Goal: Task Accomplishment & Management: Manage account settings

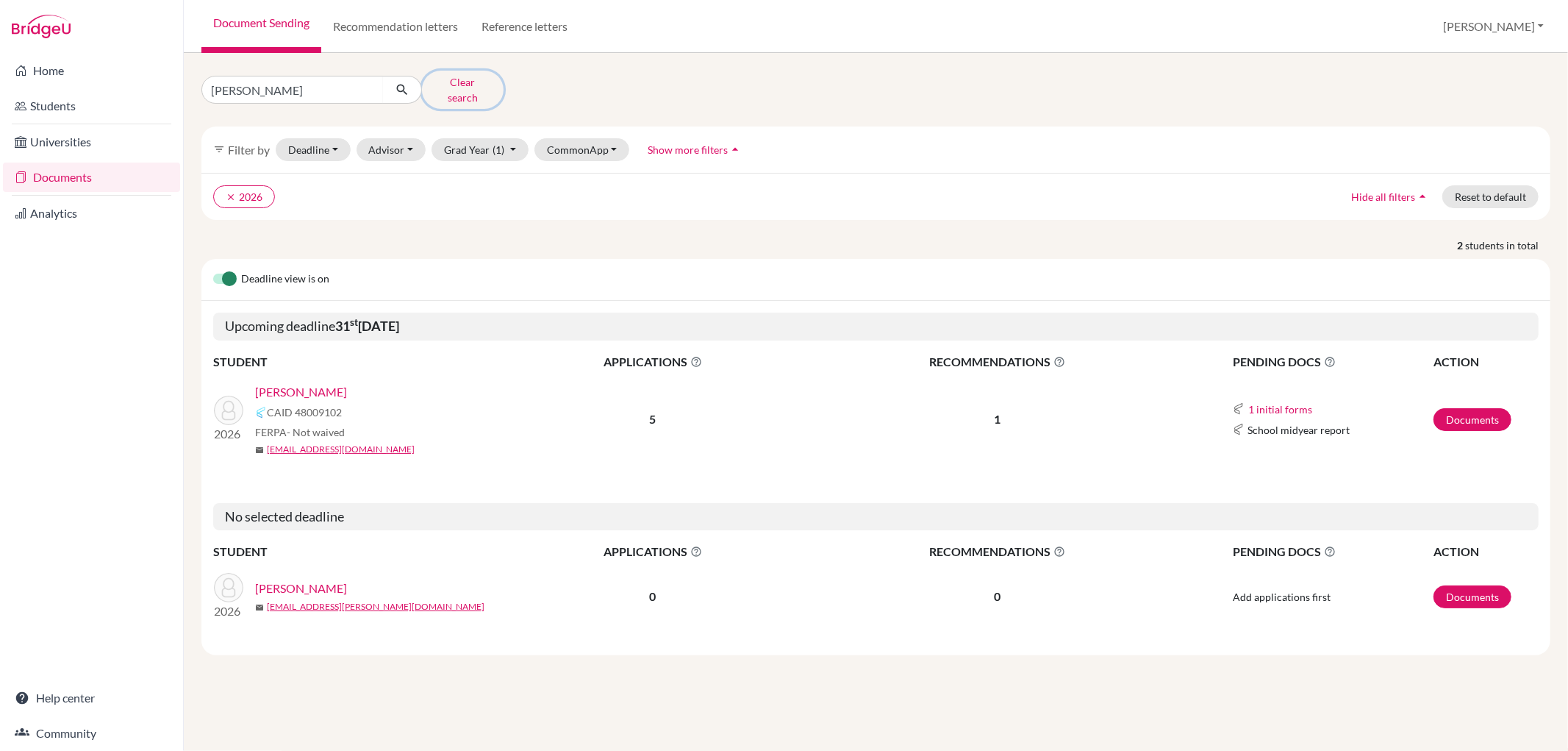
click at [459, 83] on button "Clear search" at bounding box center [462, 89] width 82 height 38
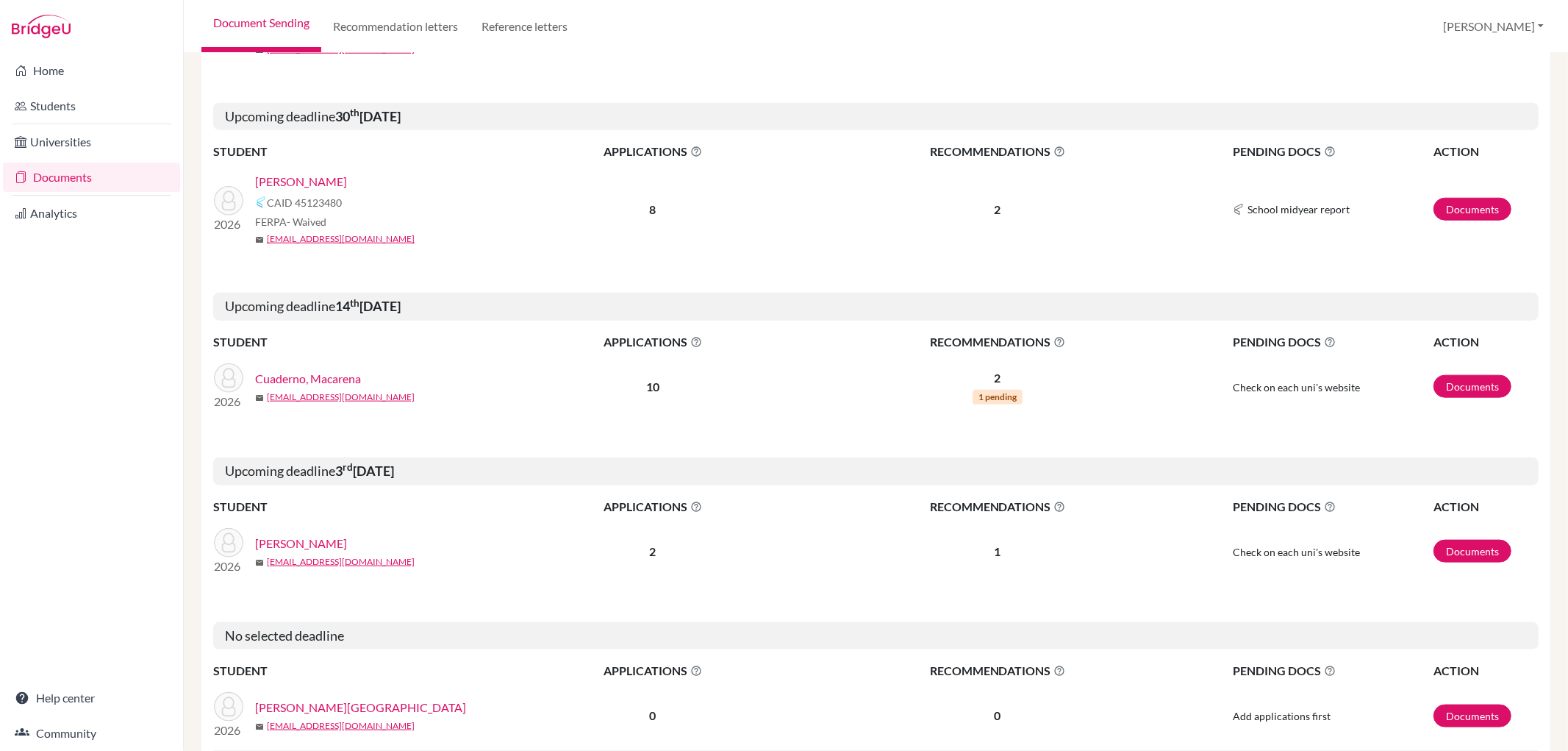
scroll to position [1388, 0]
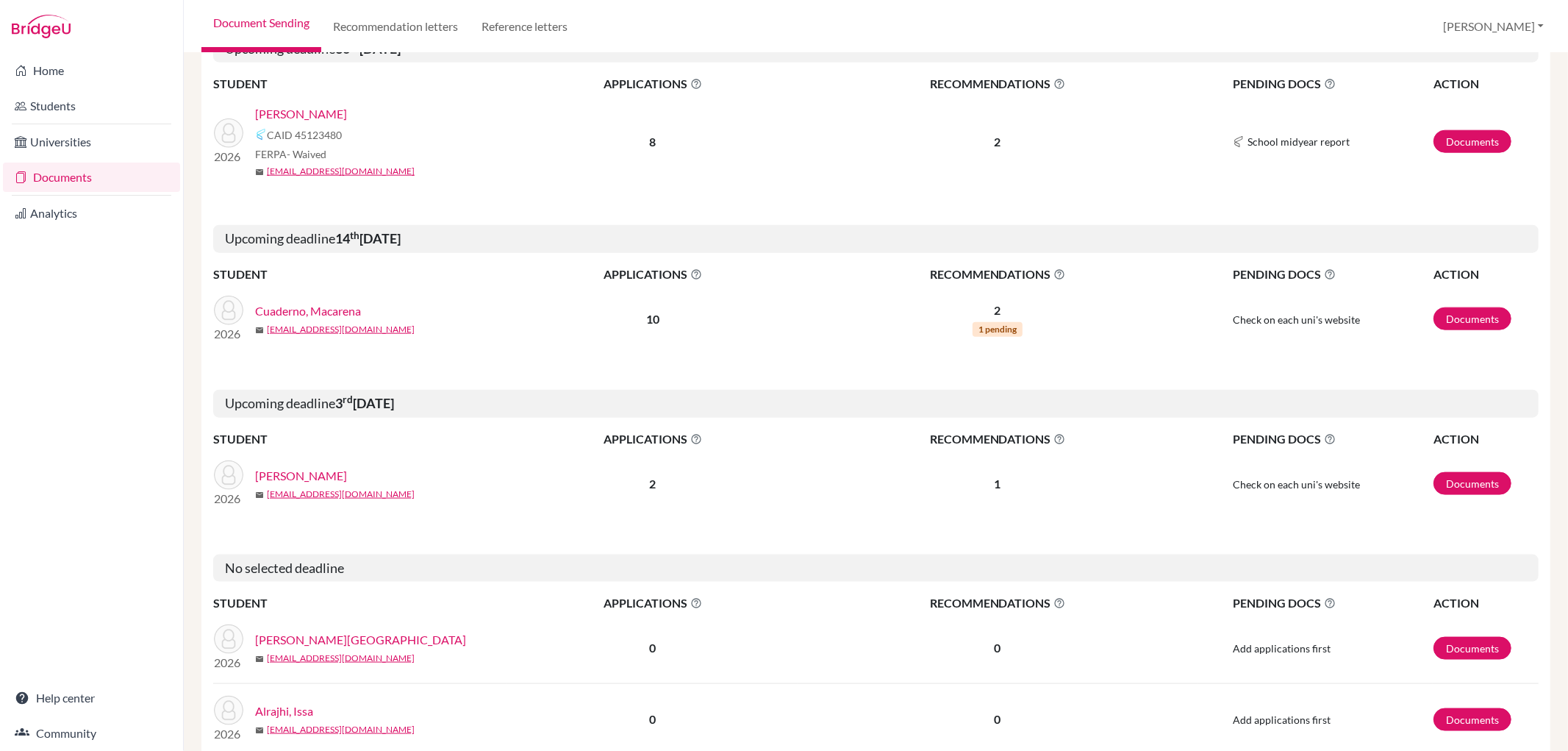
click at [346, 476] on link "[PERSON_NAME]" at bounding box center [300, 476] width 92 height 18
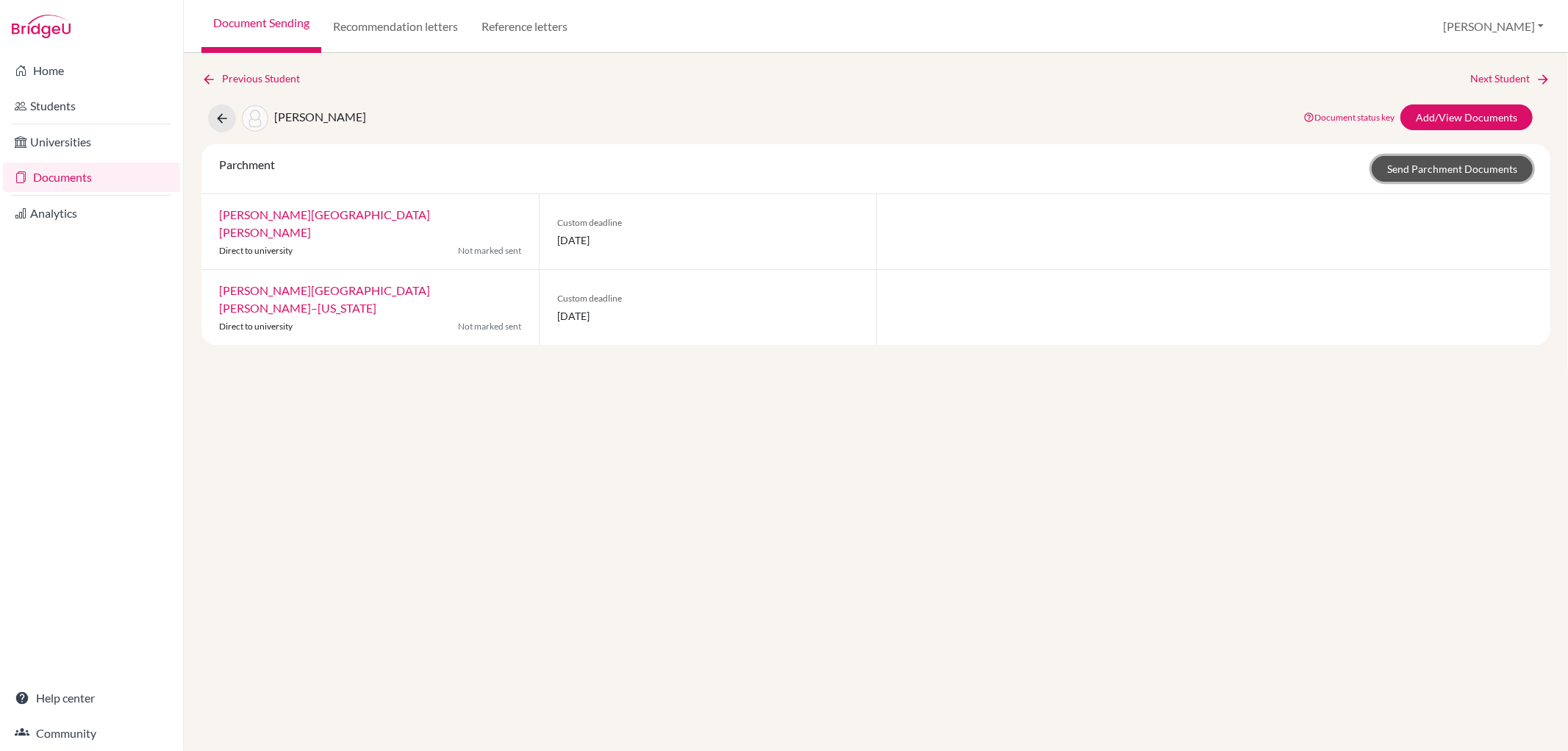
click at [1445, 162] on link "Send Parchment Documents" at bounding box center [1452, 169] width 161 height 25
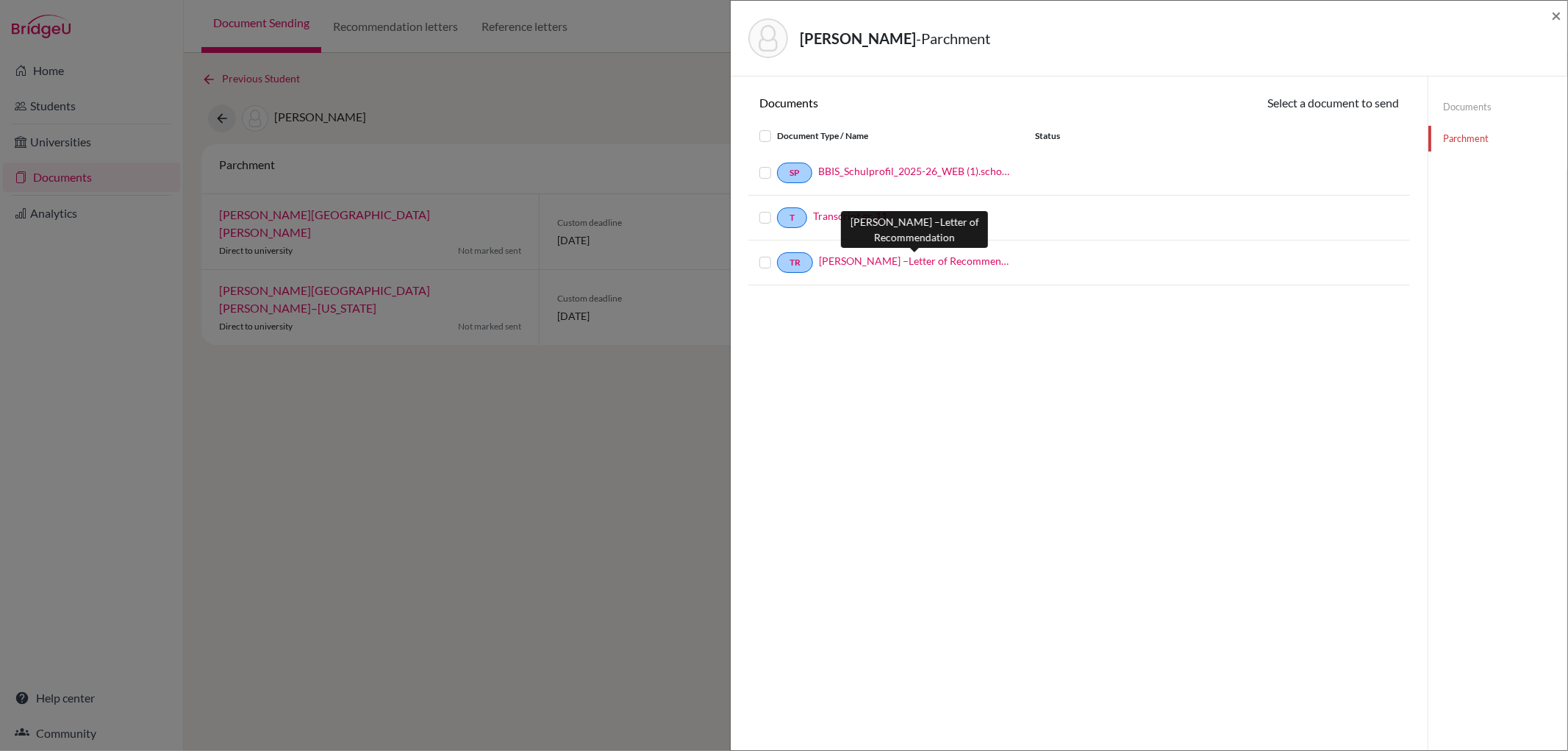
click at [971, 253] on link "Darren Farnsworth –Letter of Recommendation" at bounding box center [915, 261] width 194 height 16
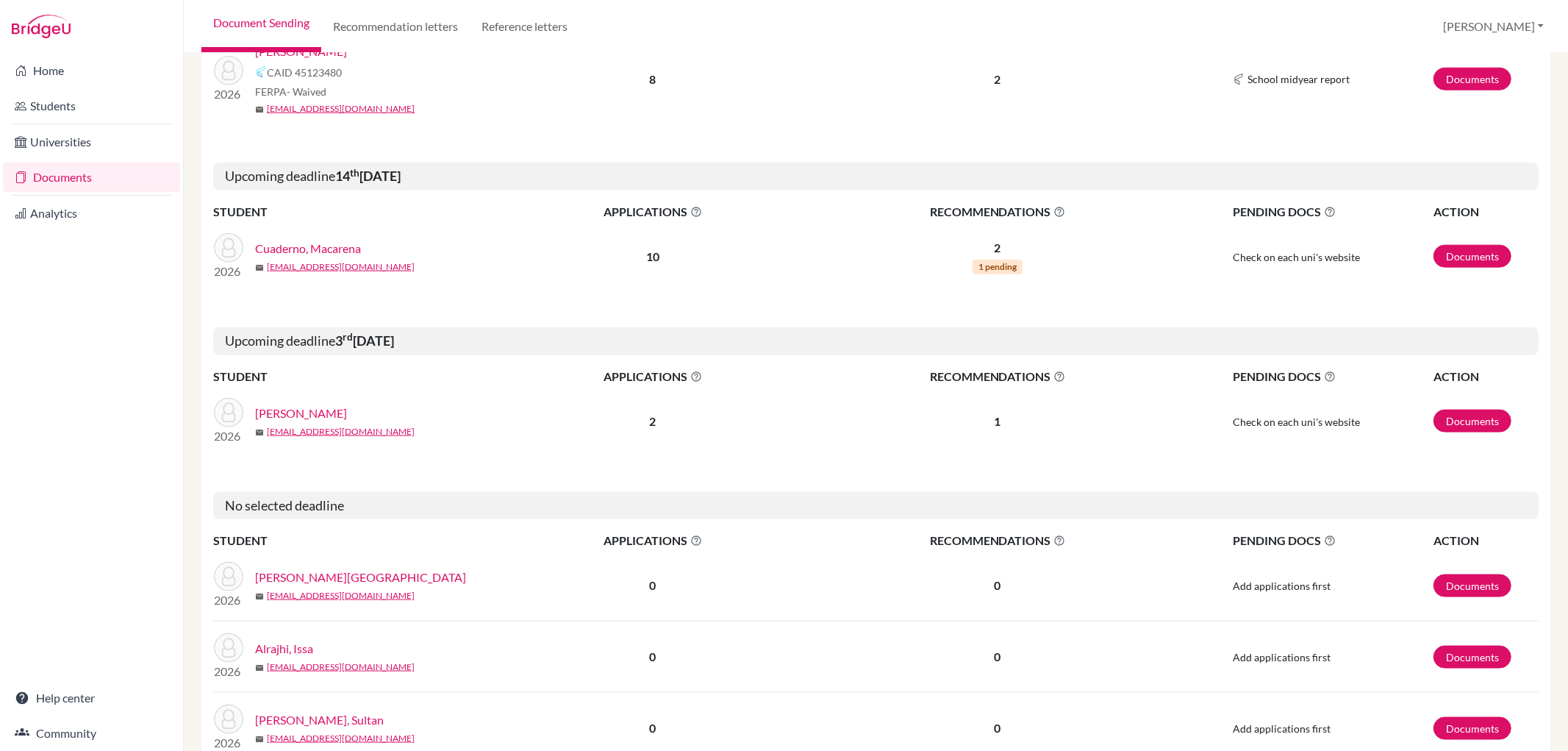
scroll to position [1471, 0]
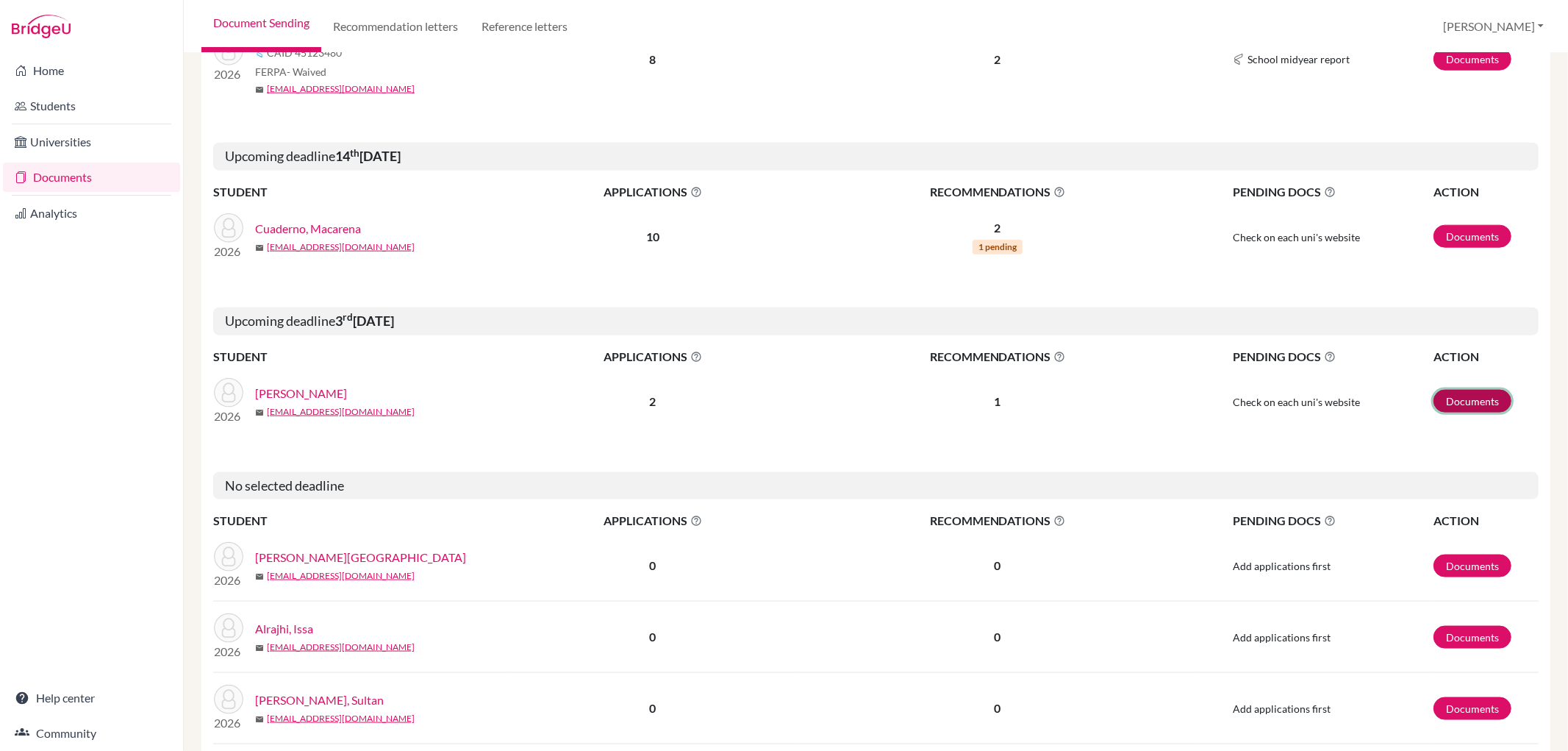
click at [1460, 400] on link "Documents" at bounding box center [1472, 401] width 78 height 22
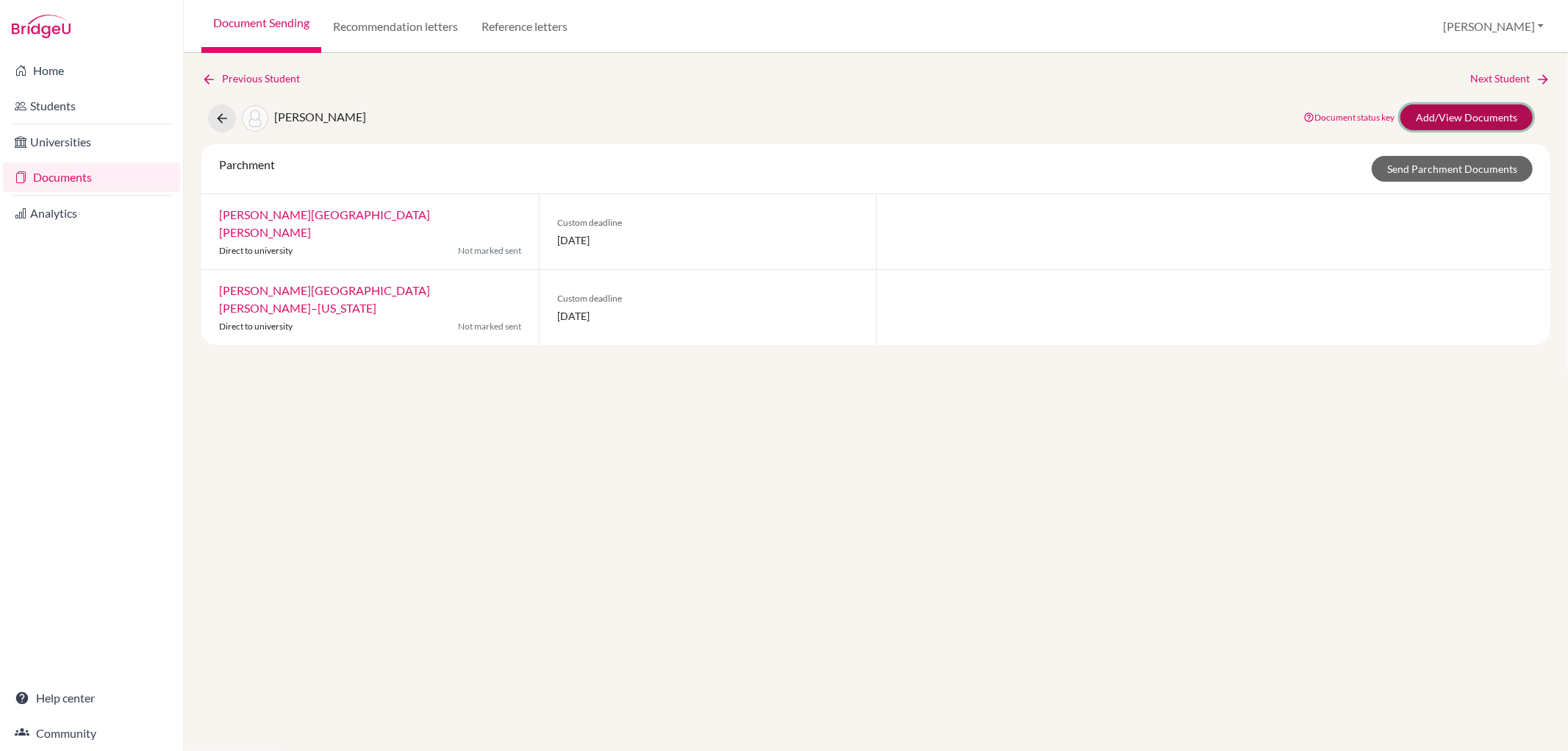
click at [1468, 110] on link "Add/View Documents" at bounding box center [1466, 117] width 133 height 25
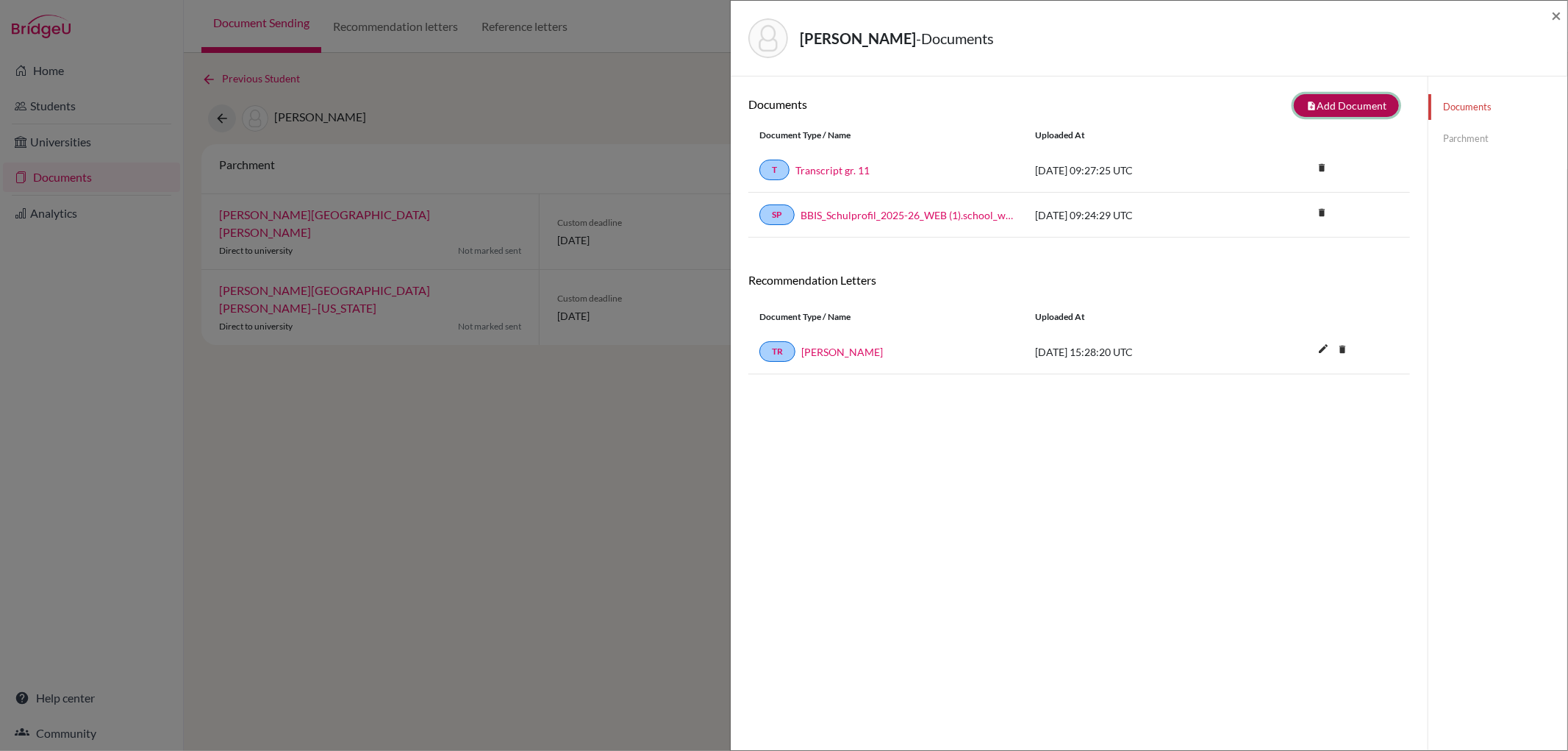
click at [1340, 112] on button "note_add Add Document" at bounding box center [1346, 106] width 105 height 22
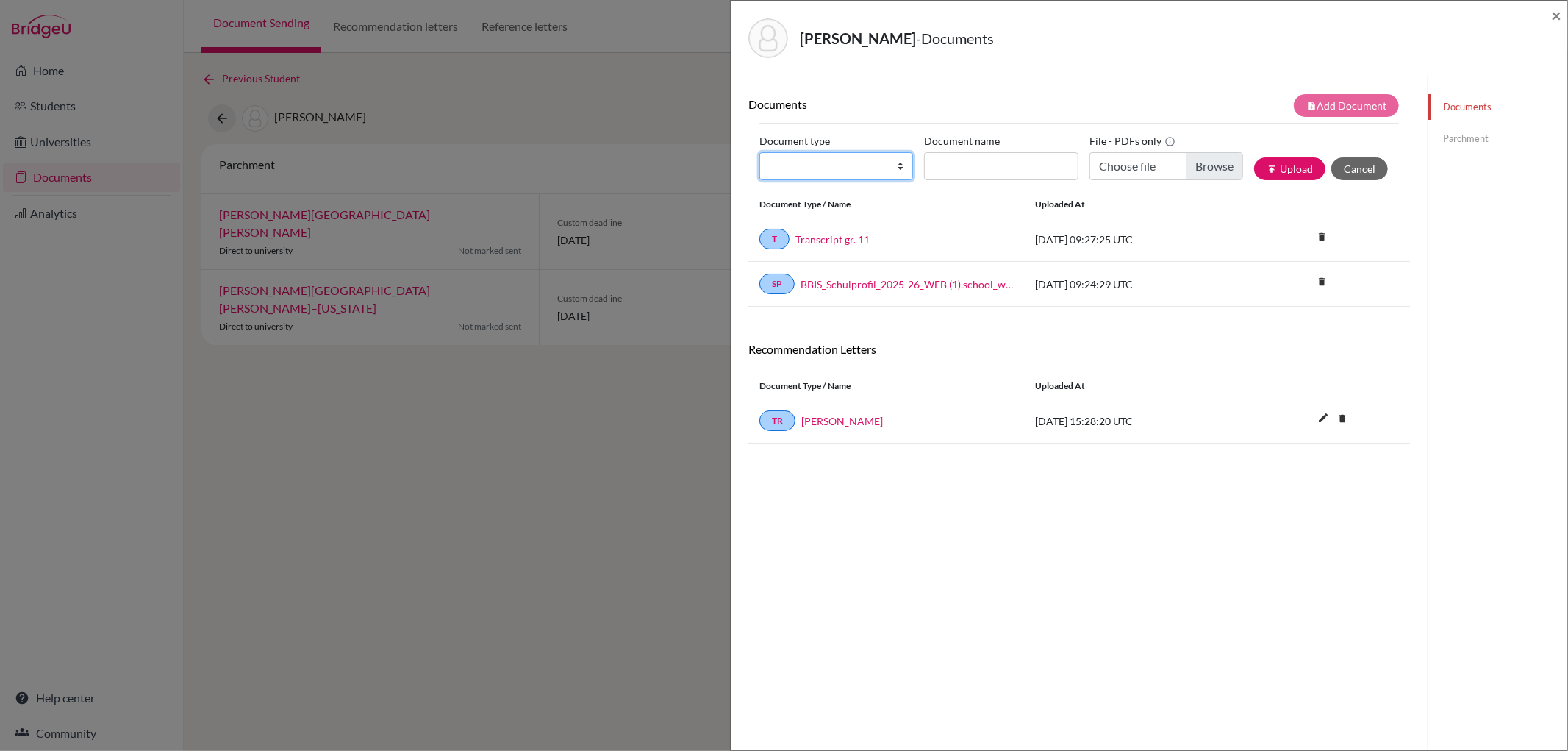
click at [893, 173] on select "Change explanation for Common App reports Counselor recommendation Internationa…" at bounding box center [836, 166] width 154 height 28
select select "2"
click at [760, 152] on select "Change explanation for Common App reports Counselor recommendation Internationa…" at bounding box center [836, 166] width 154 height 28
click at [969, 170] on input "Document name" at bounding box center [1000, 166] width 154 height 28
type input "Predicted grades"
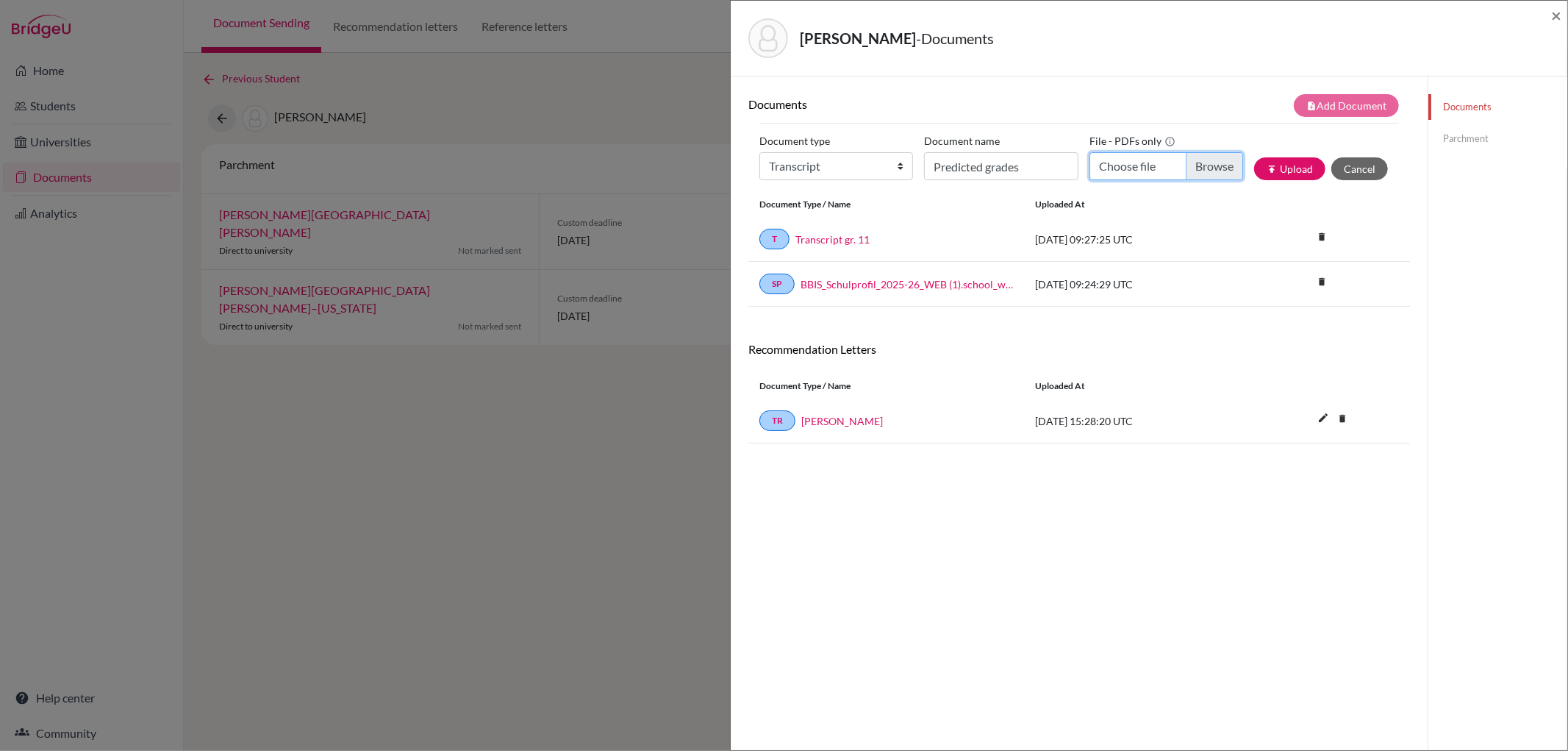
click at [1184, 160] on input "Choose file" at bounding box center [1166, 166] width 154 height 28
type input "C:\fakepath\Predicted Grades_Farnsworth_Darren.pdf"
click at [1289, 169] on button "publish Upload" at bounding box center [1289, 169] width 71 height 22
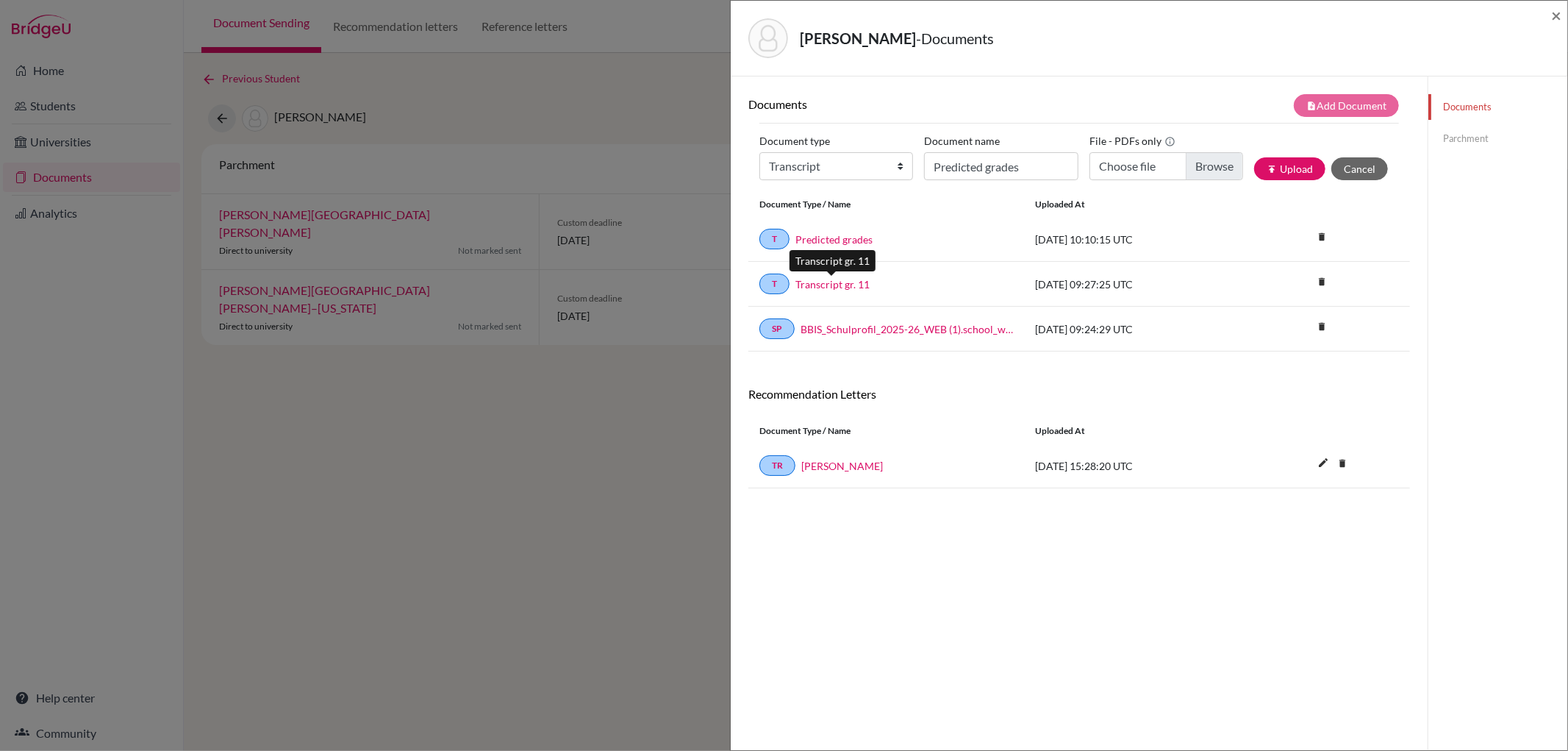
click at [814, 283] on link "Transcript gr. 11" at bounding box center [832, 284] width 74 height 16
click at [1558, 10] on span "×" at bounding box center [1556, 15] width 10 height 21
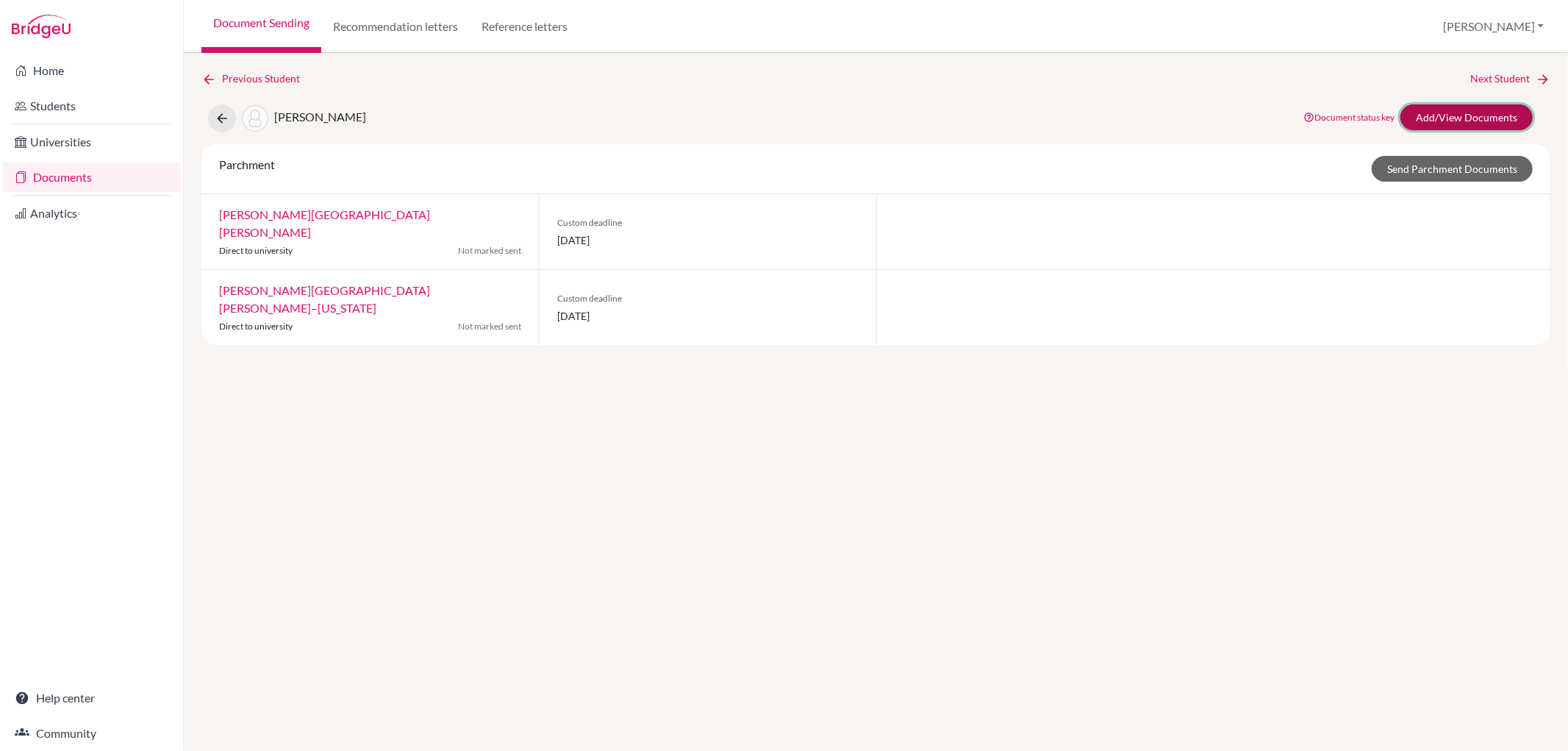
click at [1436, 106] on link "Add/View Documents" at bounding box center [1466, 117] width 133 height 25
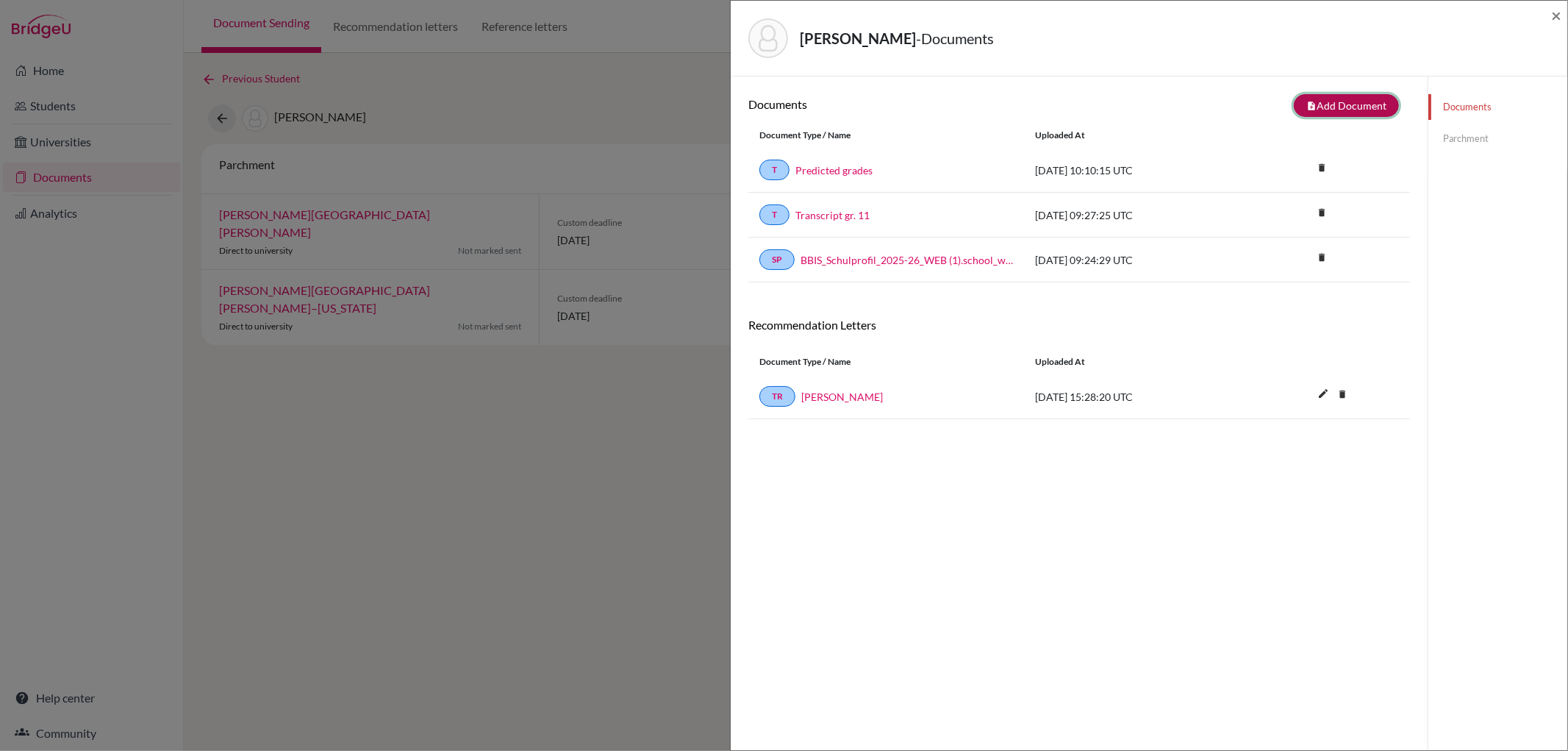
click at [1310, 106] on button "note_add Add Document" at bounding box center [1346, 106] width 105 height 22
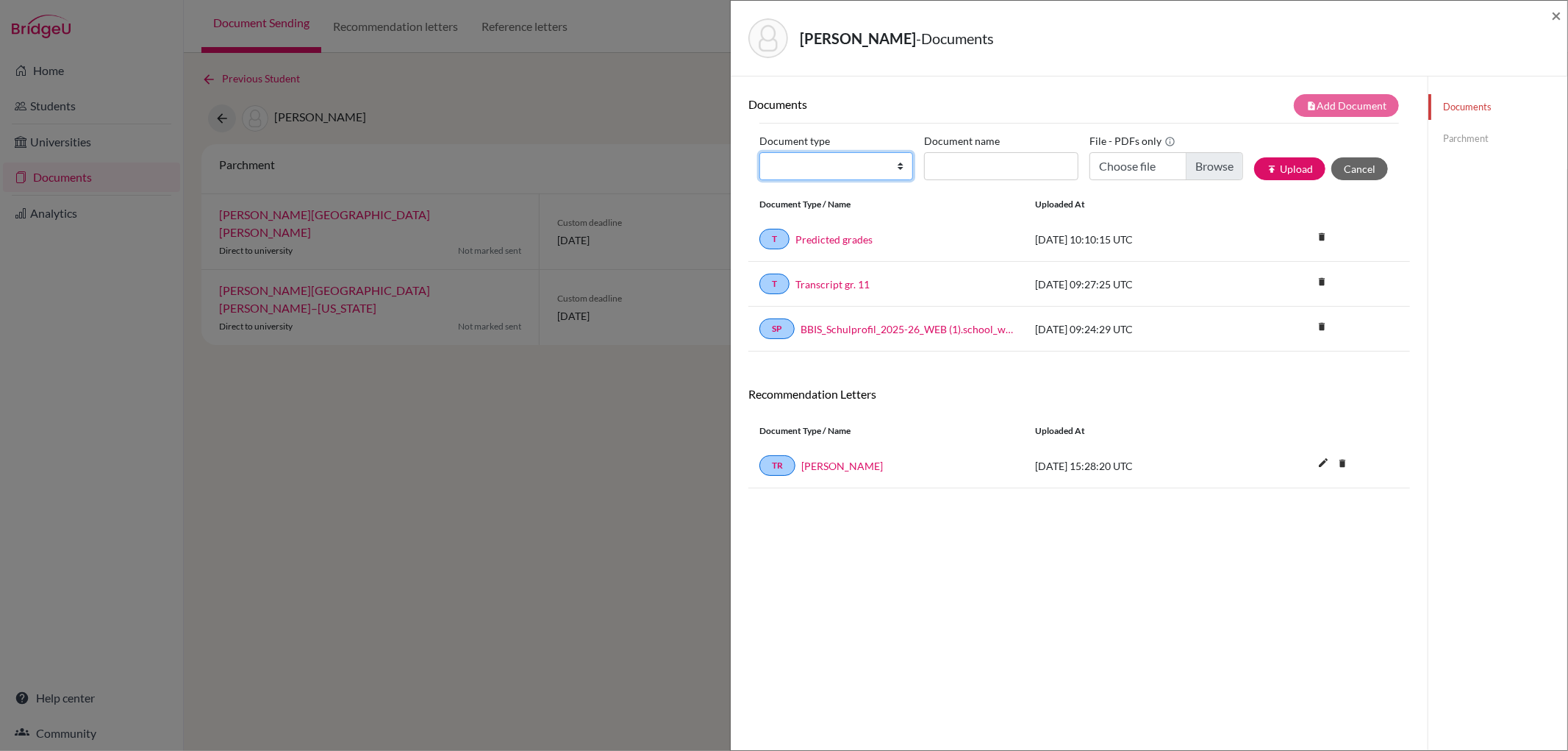
click at [899, 166] on select "Change explanation for Common App reports Counselor recommendation Internationa…" at bounding box center [836, 166] width 154 height 28
select select "2"
click at [760, 152] on select "Change explanation for Common App reports Counselor recommendation Internationa…" at bounding box center [836, 166] width 154 height 28
click at [960, 169] on input "Document name" at bounding box center [1000, 166] width 154 height 28
type input "Transcript gr. 9"
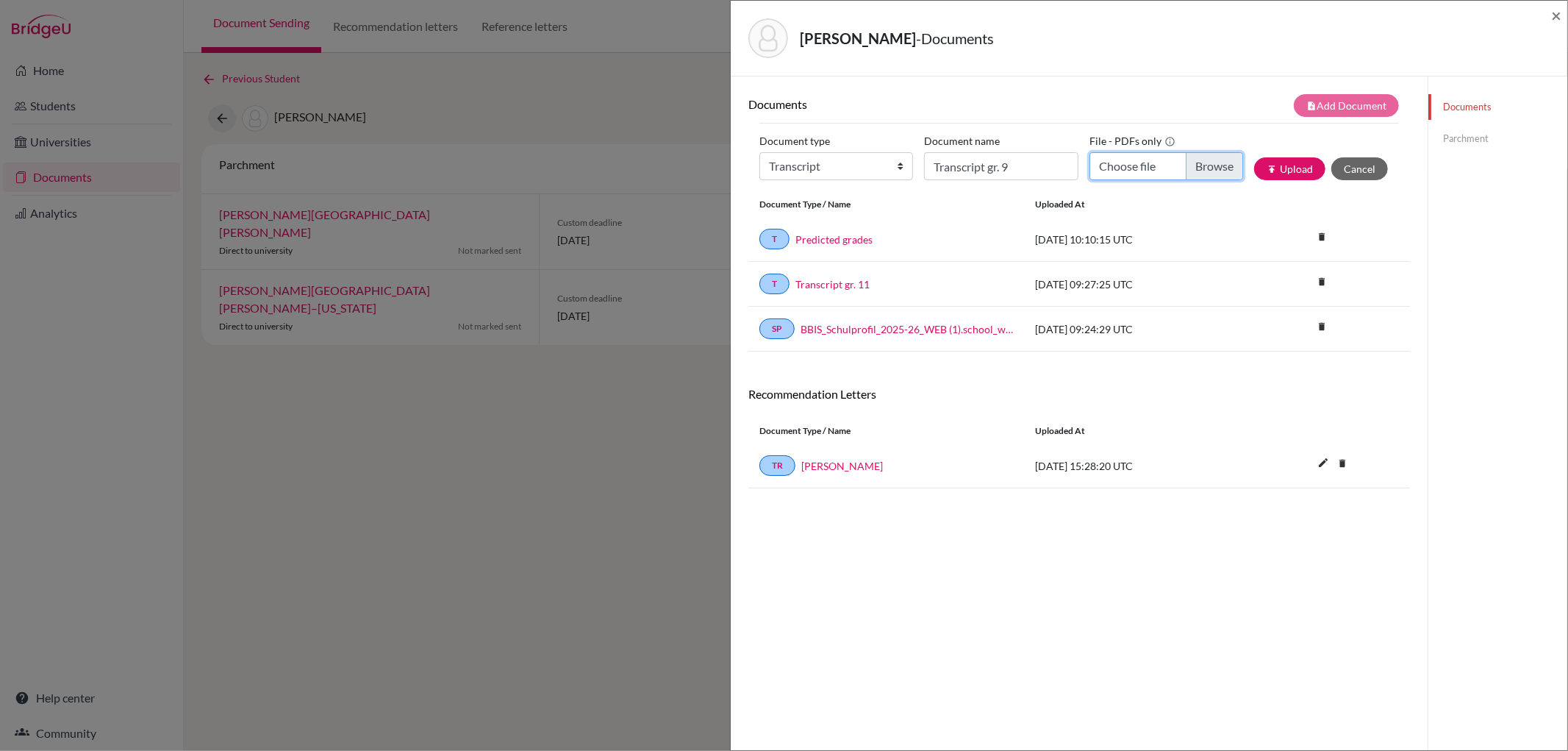
click at [1192, 166] on input "Choose file" at bounding box center [1166, 166] width 154 height 28
type input "C:\fakepath\FARNSWORTH_DARREN_GRADE 9_TRANSCRIPT.pdf"
click at [1269, 162] on button "publish Upload" at bounding box center [1289, 169] width 71 height 22
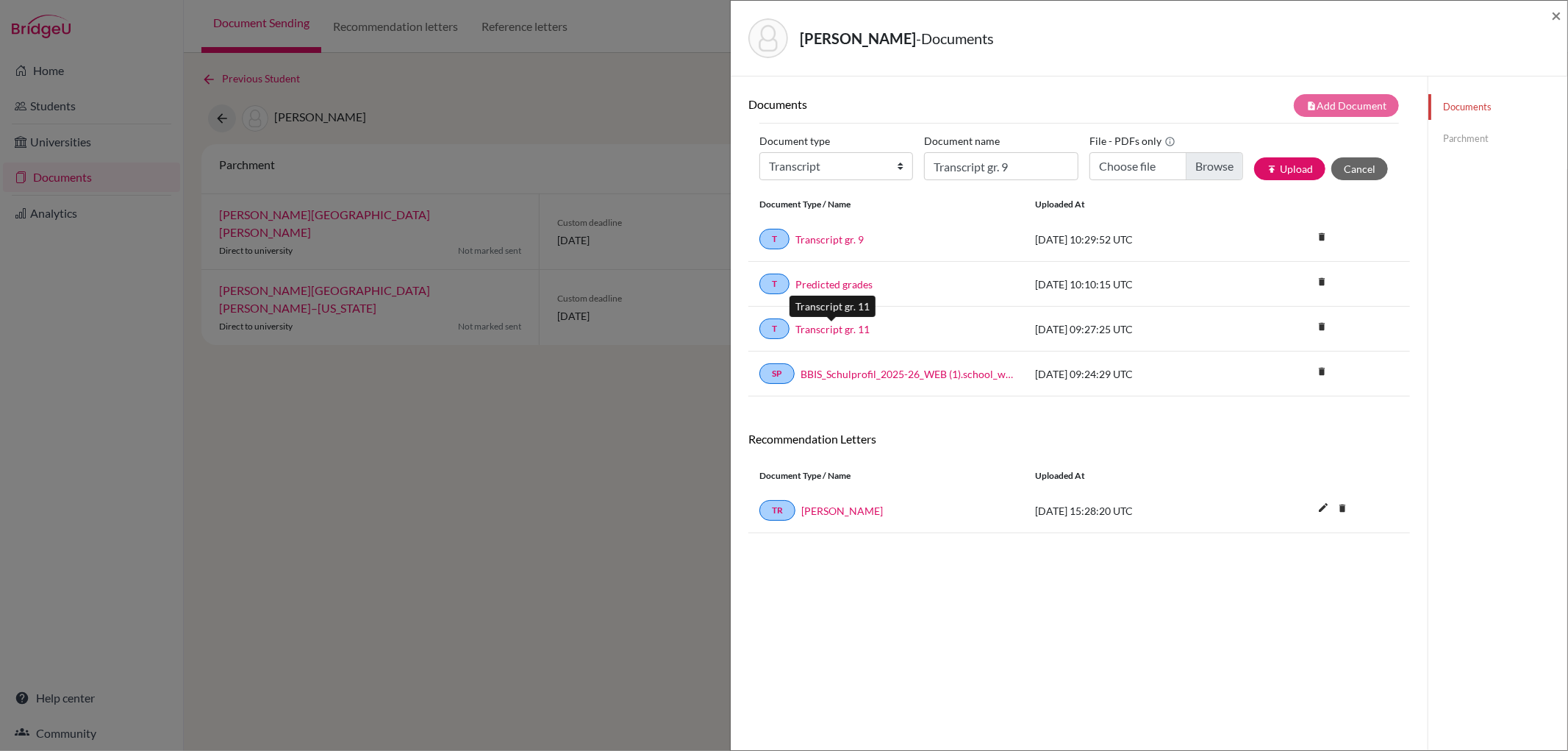
click at [847, 325] on link "Transcript gr. 11" at bounding box center [832, 329] width 74 height 16
click at [850, 280] on link "Predicted grades" at bounding box center [834, 284] width 77 height 16
click at [1463, 131] on link "Parchment" at bounding box center [1497, 139] width 139 height 25
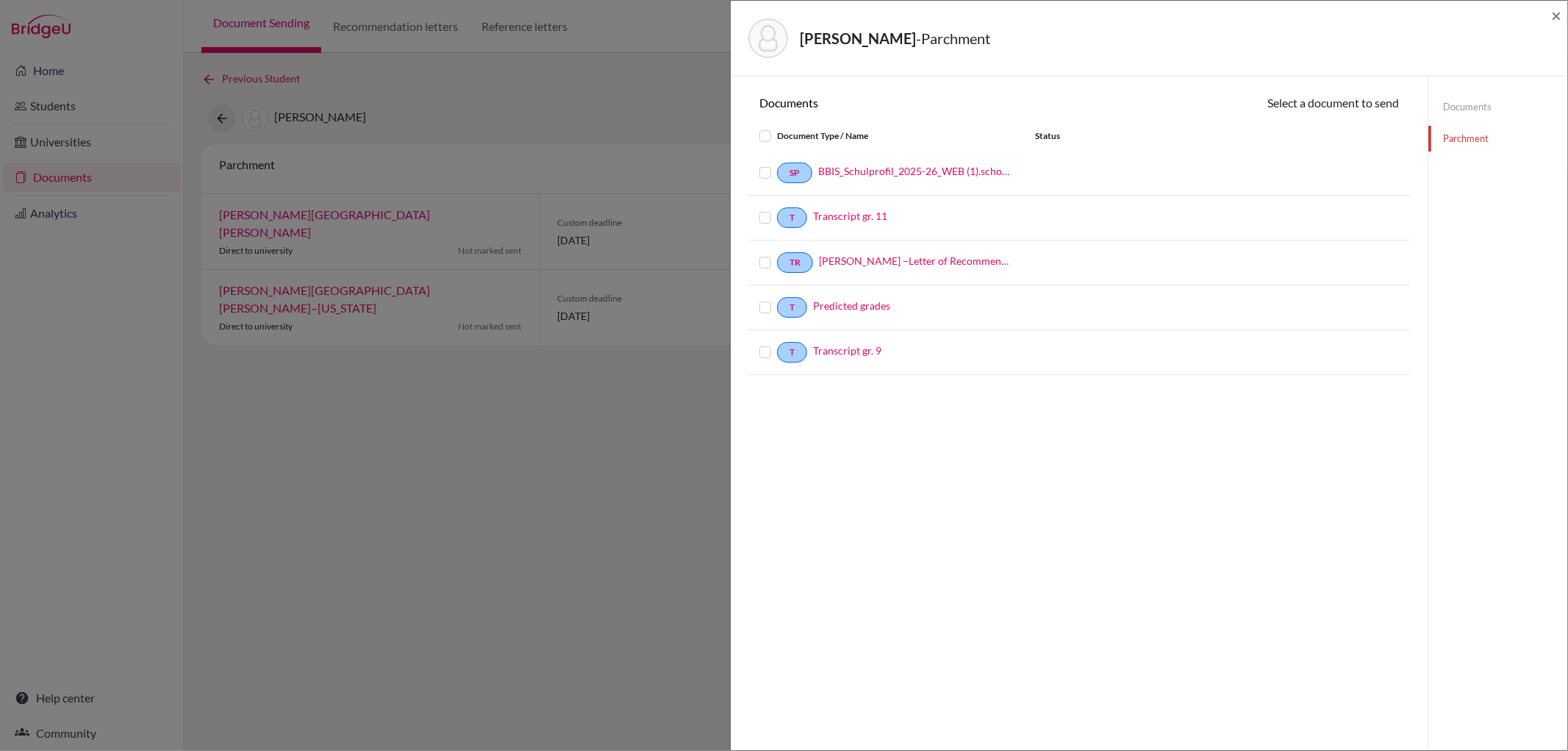
click at [777, 164] on label at bounding box center [777, 164] width 0 height 0
click at [0, 0] on input "checkbox" at bounding box center [0, 0] width 0 height 0
click at [777, 211] on label at bounding box center [777, 211] width 0 height 0
click at [0, 0] on input "checkbox" at bounding box center [0, 0] width 0 height 0
click at [777, 255] on label at bounding box center [777, 255] width 0 height 0
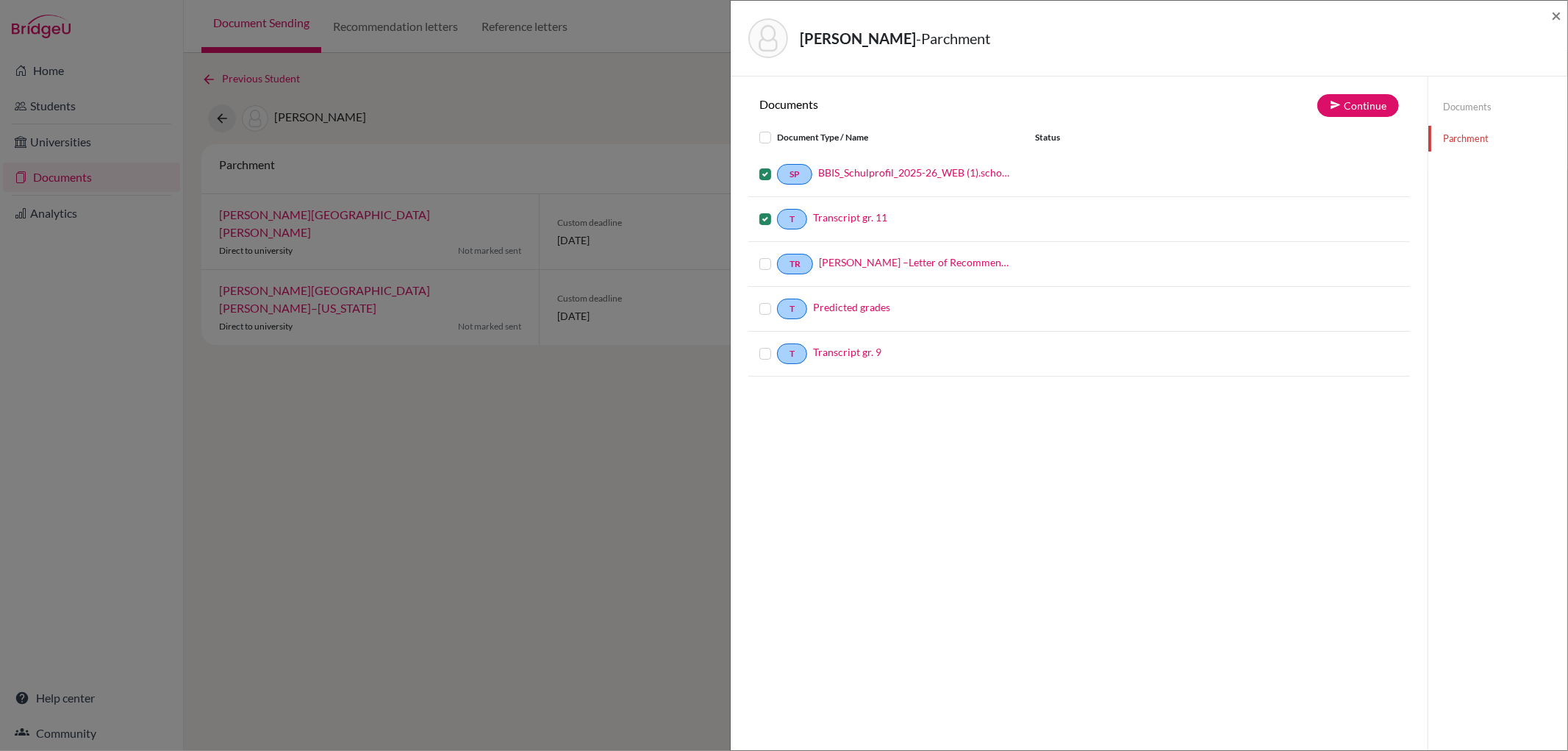
click at [0, 0] on input "checkbox" at bounding box center [0, 0] width 0 height 0
click at [777, 300] on label at bounding box center [777, 300] width 0 height 0
click at [0, 0] on input "checkbox" at bounding box center [0, 0] width 0 height 0
click at [777, 345] on label at bounding box center [777, 345] width 0 height 0
click at [0, 0] on input "checkbox" at bounding box center [0, 0] width 0 height 0
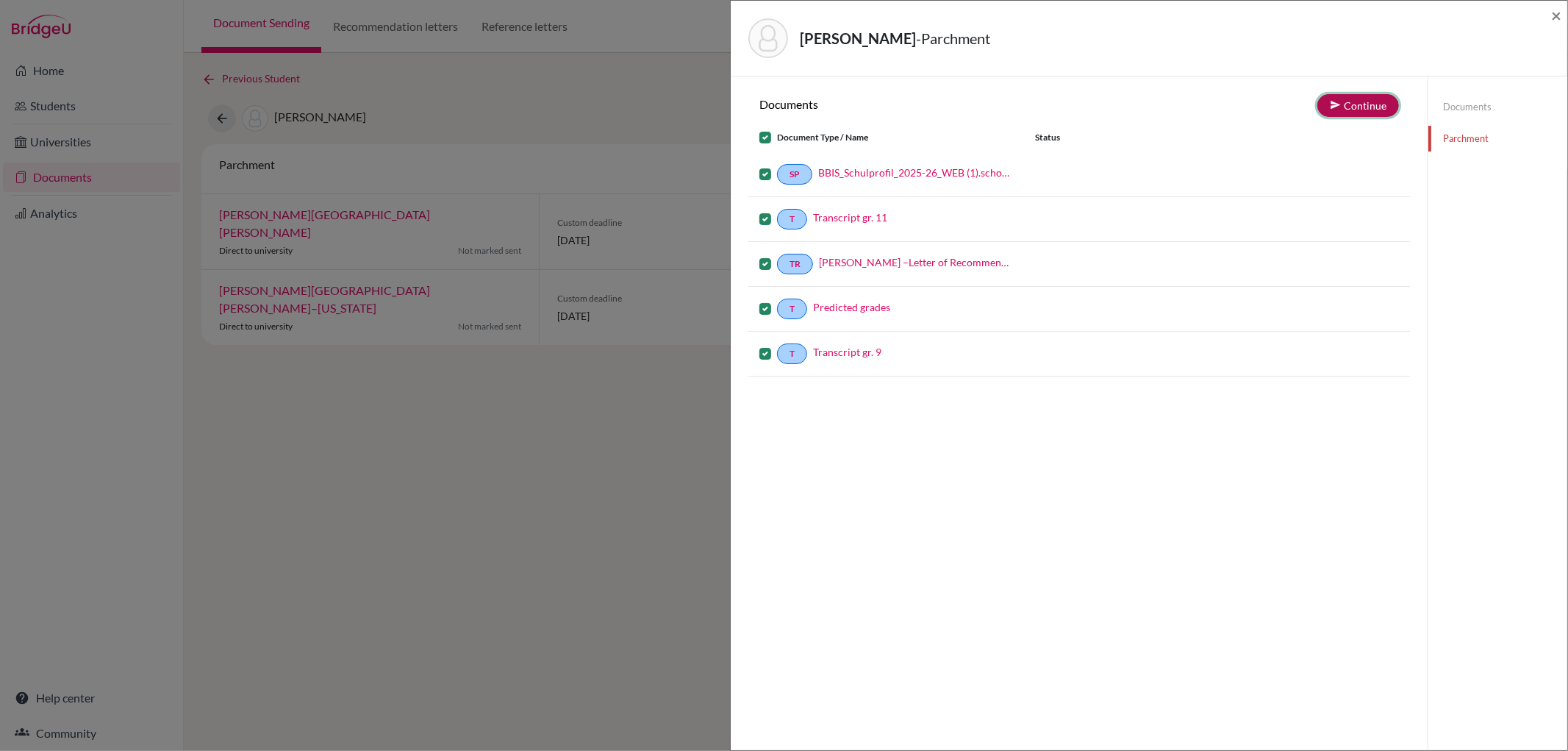
click at [1334, 100] on button "Continue" at bounding box center [1357, 106] width 82 height 22
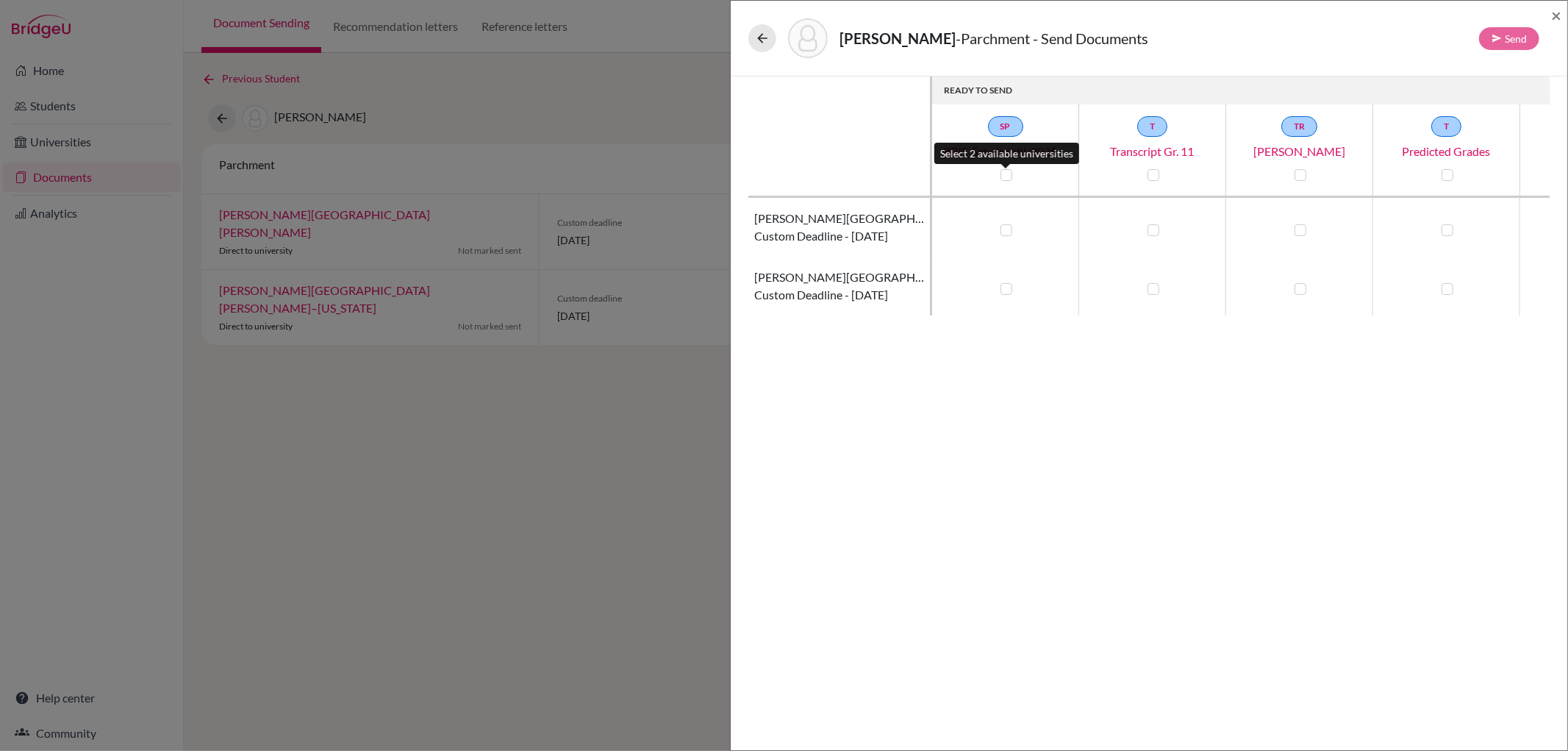
click at [1009, 178] on label at bounding box center [1006, 175] width 12 height 12
click at [1008, 178] on input "checkbox" at bounding box center [1003, 174] width 12 height 15
checkbox input "true"
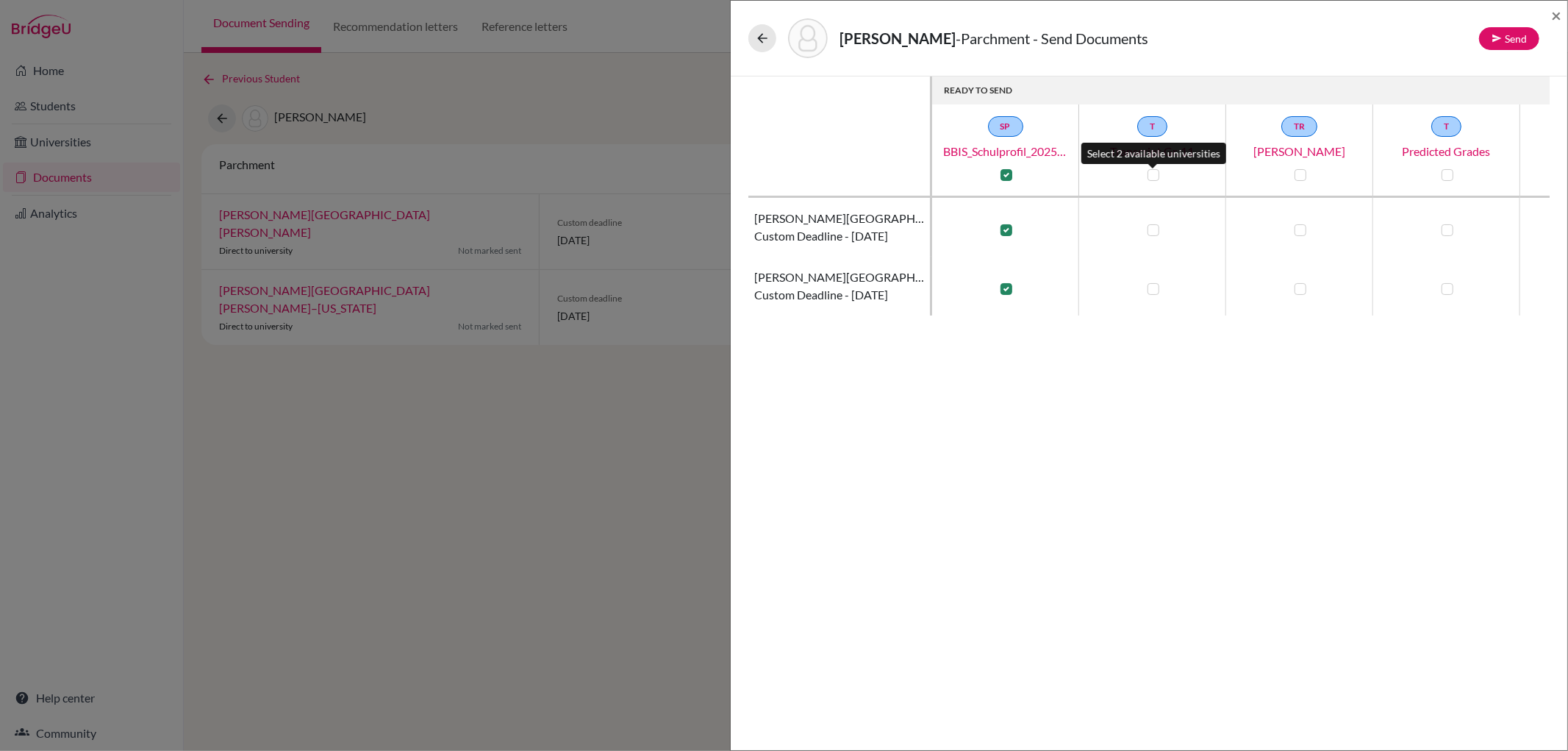
click at [1151, 175] on label at bounding box center [1154, 175] width 12 height 12
click at [1151, 175] on input "checkbox" at bounding box center [1150, 174] width 12 height 15
checkbox input "true"
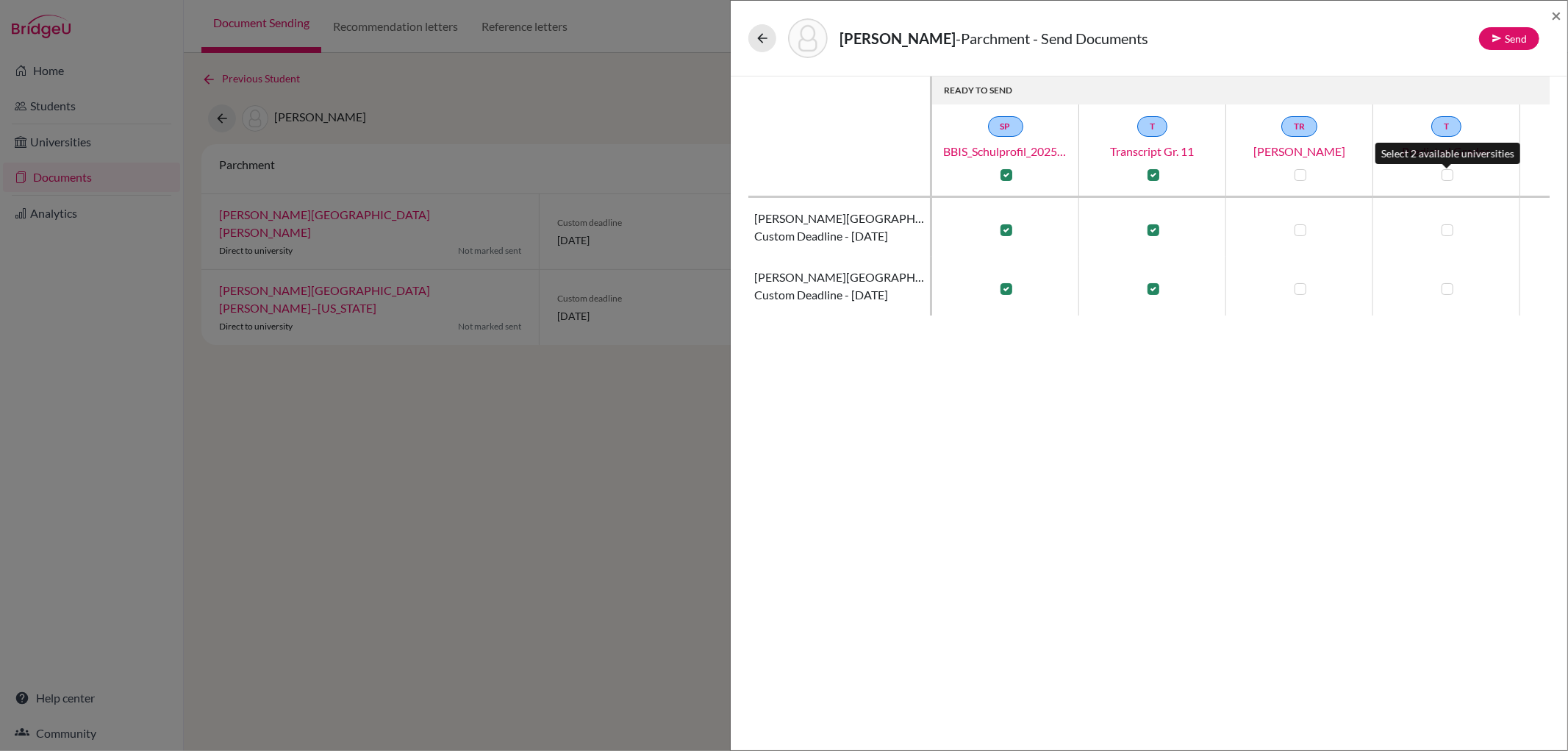
click at [1444, 174] on label at bounding box center [1447, 175] width 12 height 12
click at [1444, 174] on input "checkbox" at bounding box center [1444, 174] width 12 height 15
checkbox input "true"
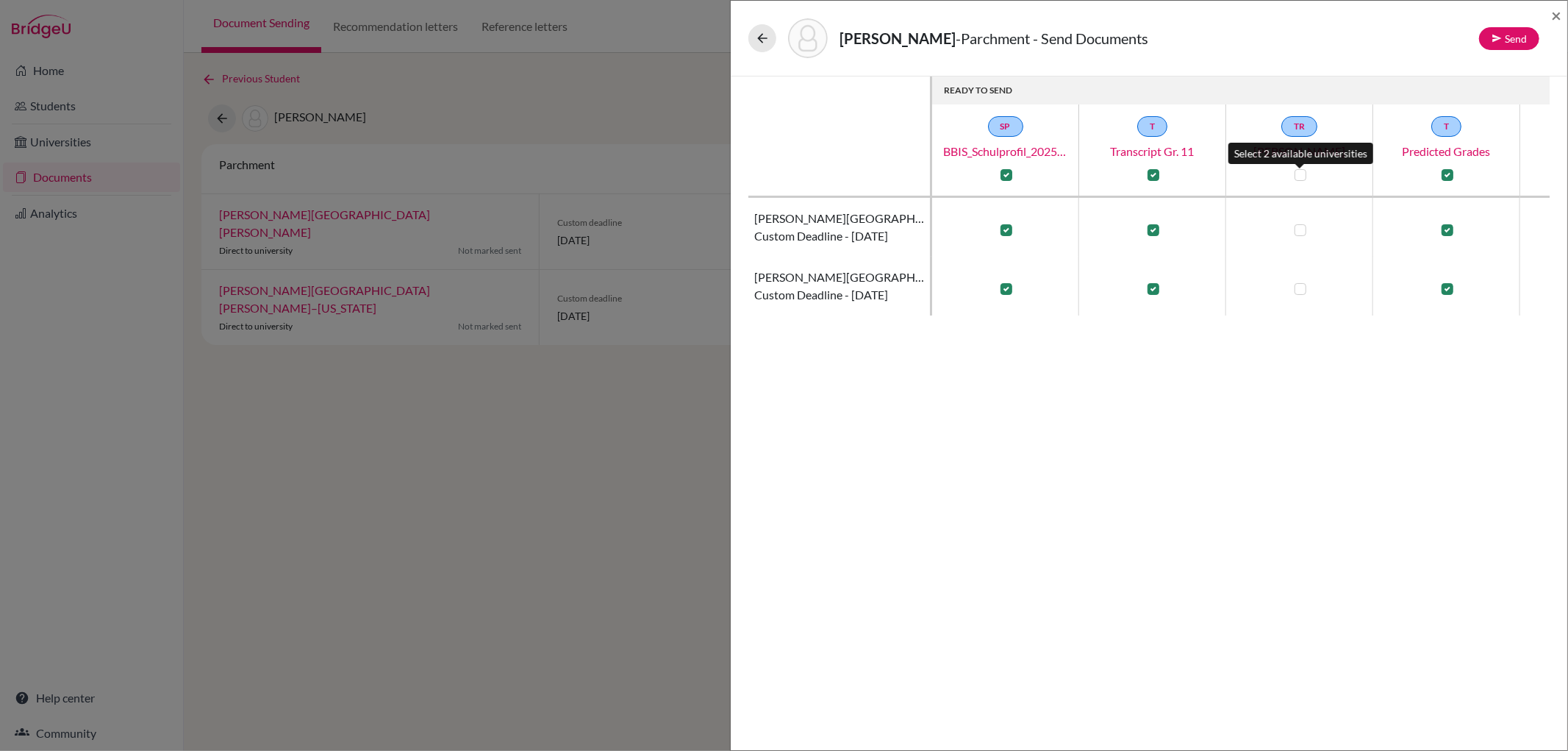
click at [1303, 175] on label at bounding box center [1301, 175] width 12 height 12
click at [1303, 175] on input "checkbox" at bounding box center [1297, 174] width 12 height 15
checkbox input "true"
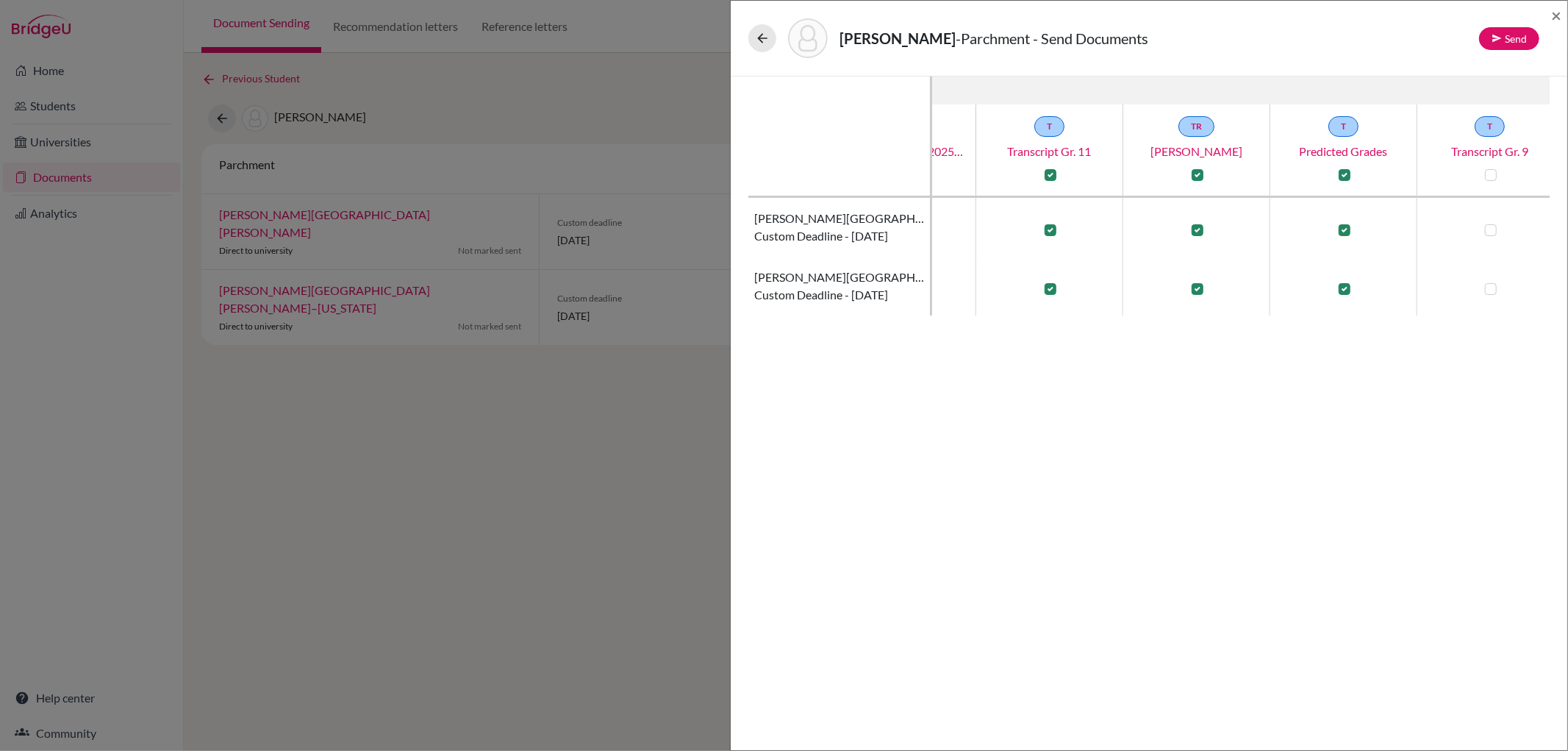
scroll to position [0, 130]
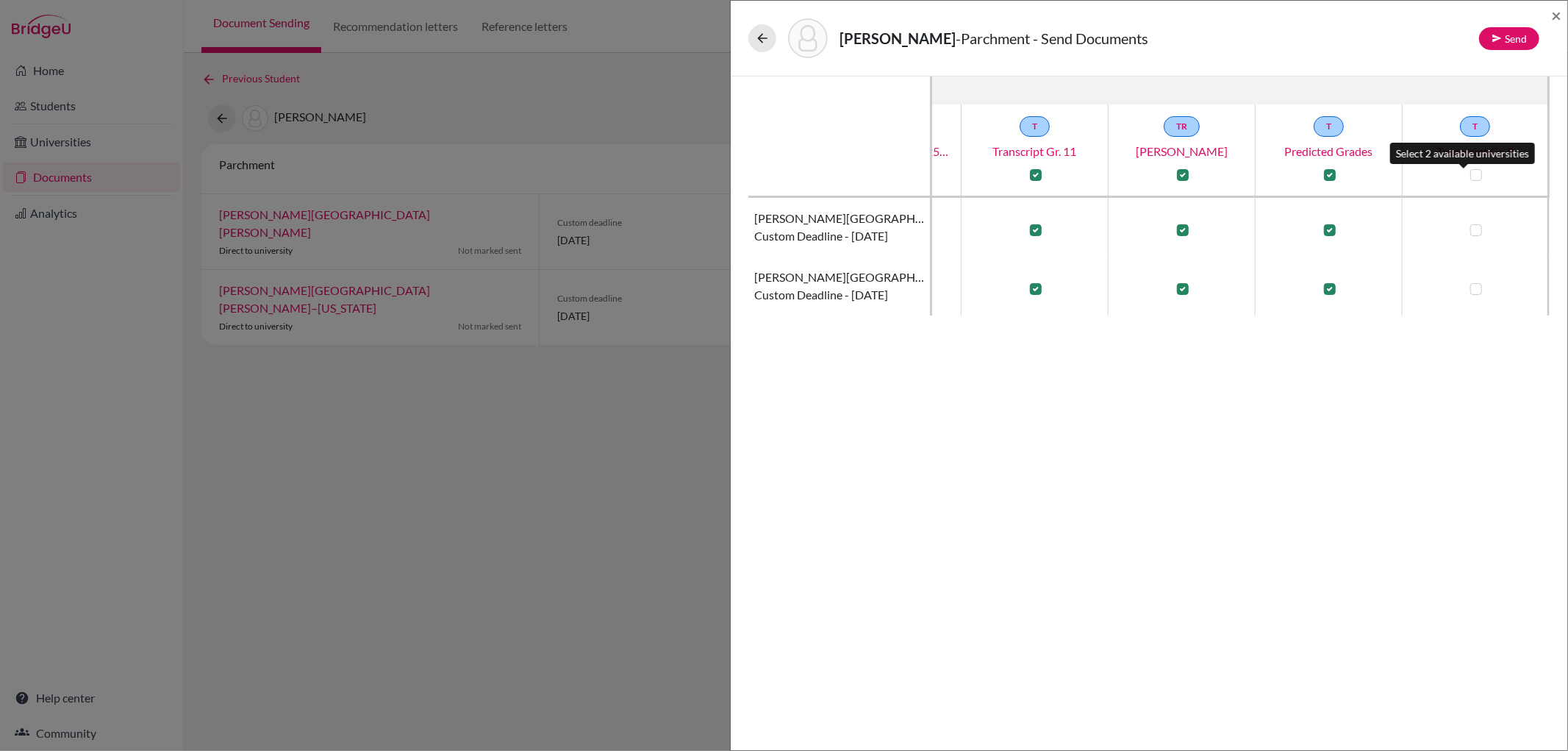
click at [1470, 172] on label at bounding box center [1476, 175] width 12 height 12
click at [1466, 172] on input "checkbox" at bounding box center [1472, 174] width 12 height 15
checkbox input "true"
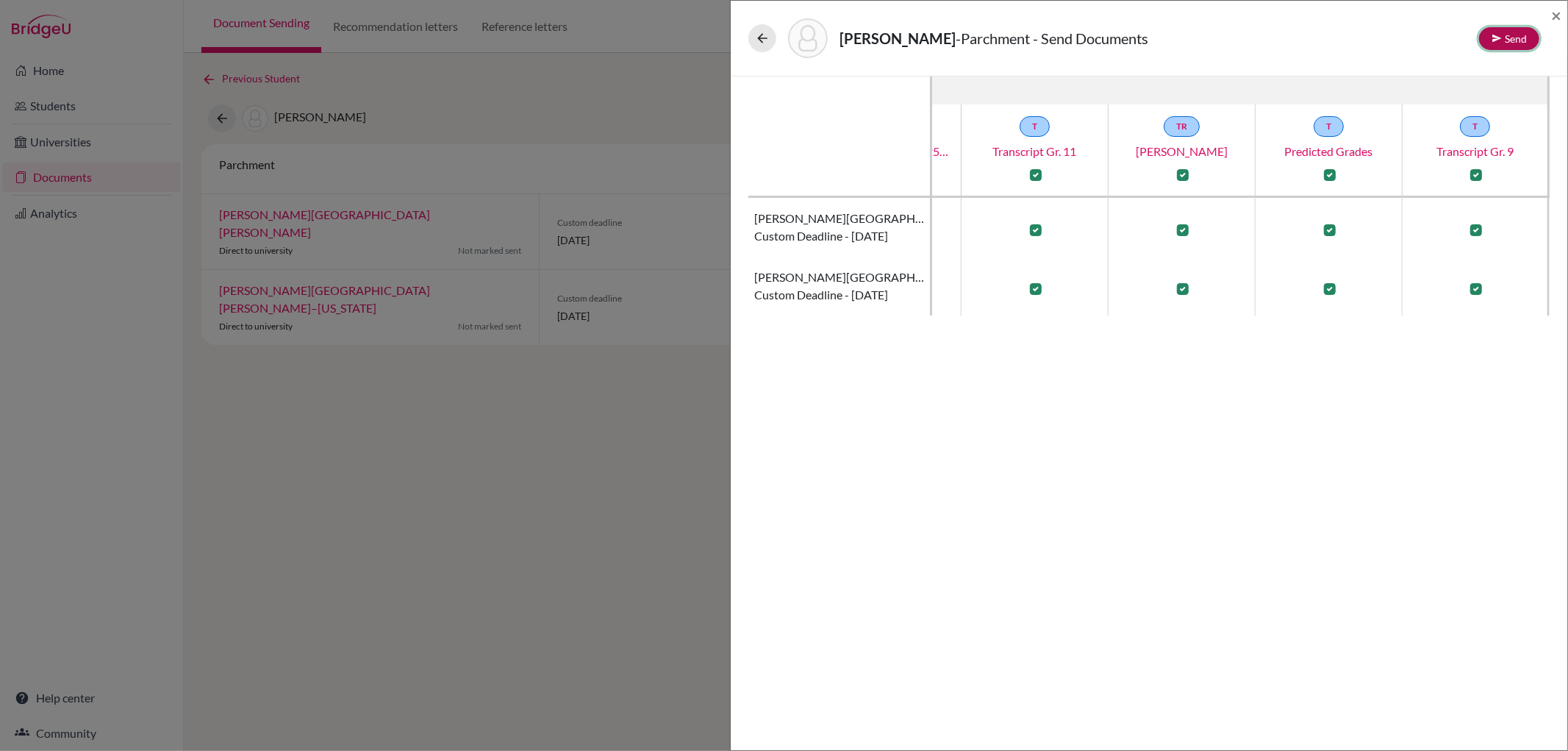
click at [1524, 29] on button "Send" at bounding box center [1509, 38] width 60 height 22
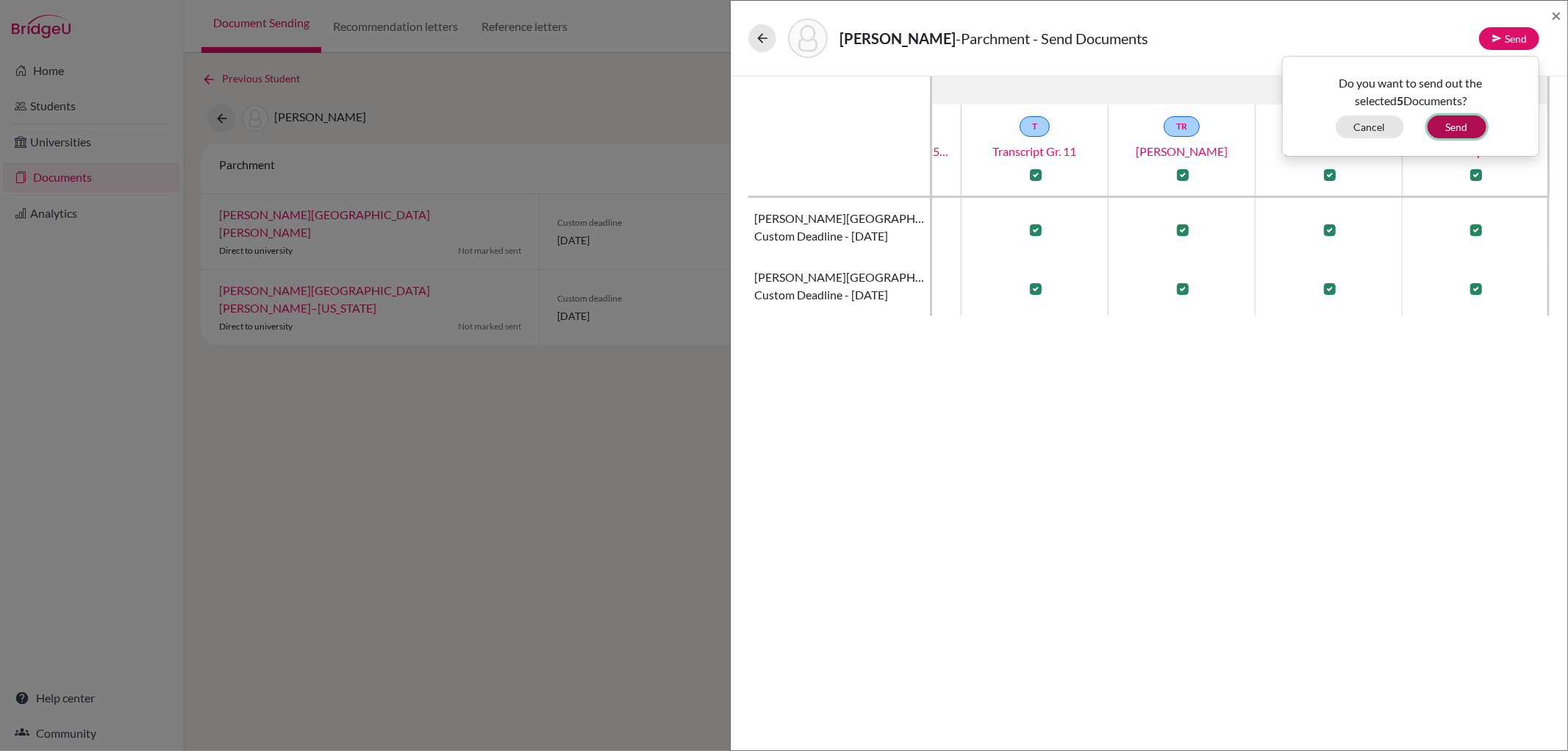
click at [1459, 124] on button "Send" at bounding box center [1456, 127] width 58 height 22
checkbox input "false"
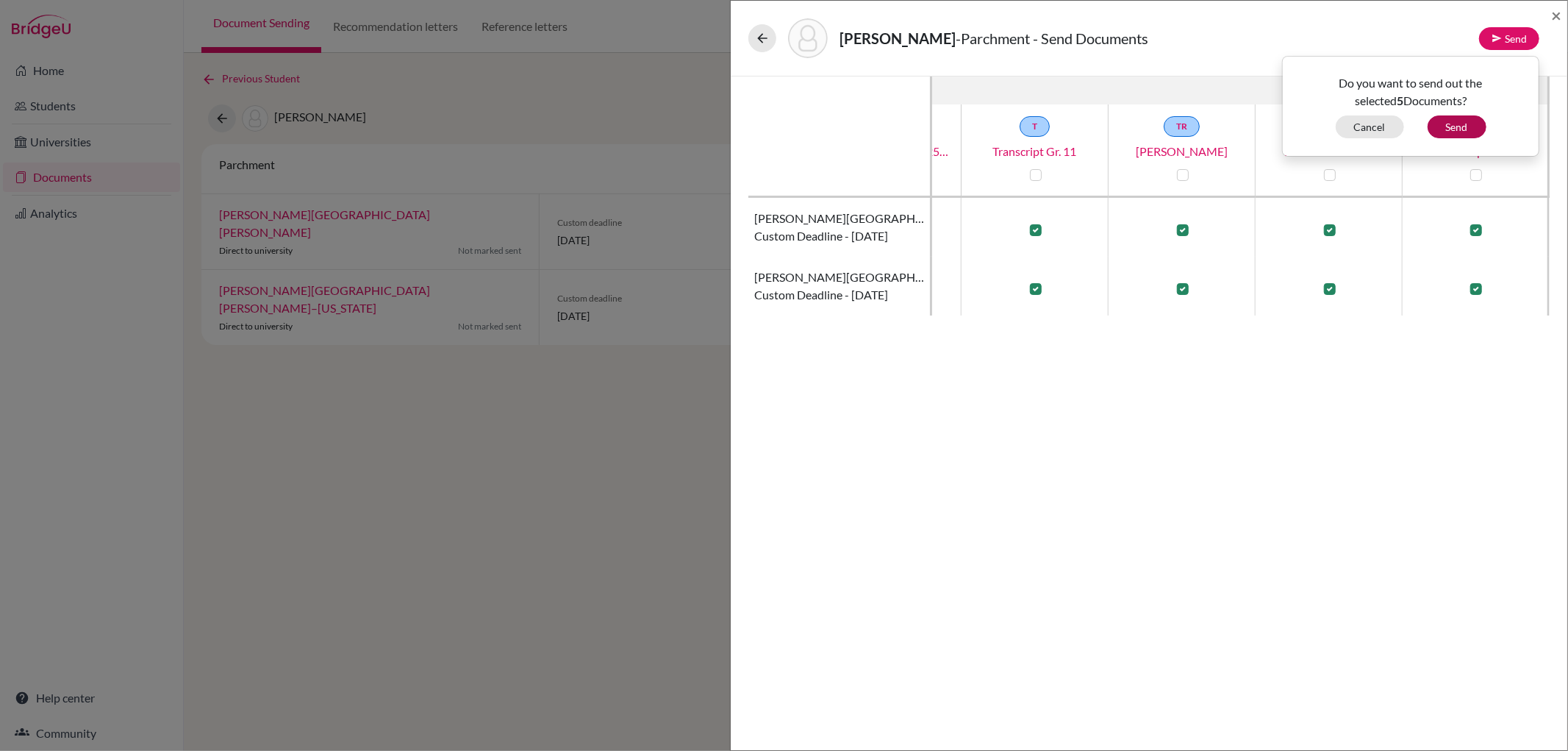
checkbox input "false"
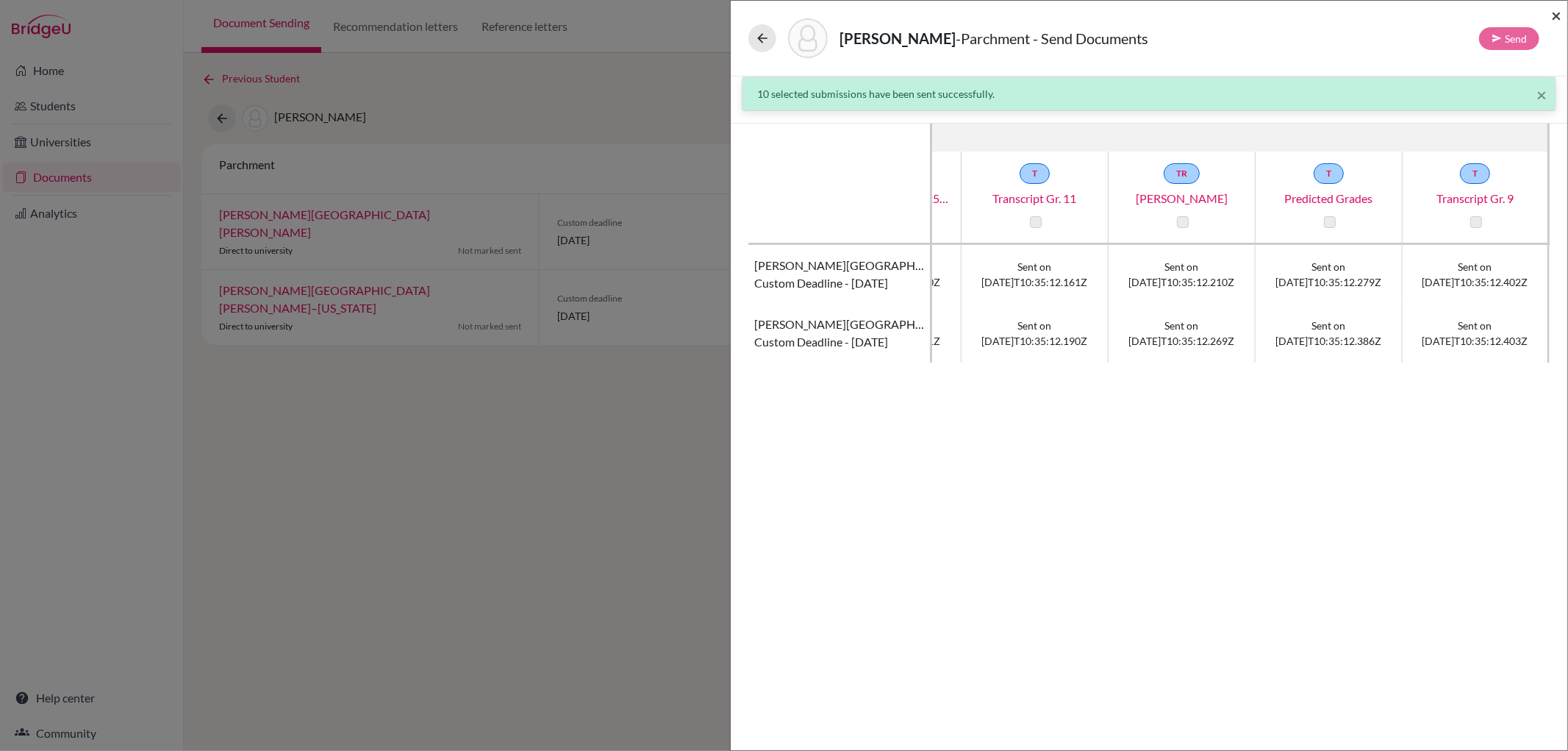
click at [1556, 16] on span "×" at bounding box center [1556, 15] width 10 height 21
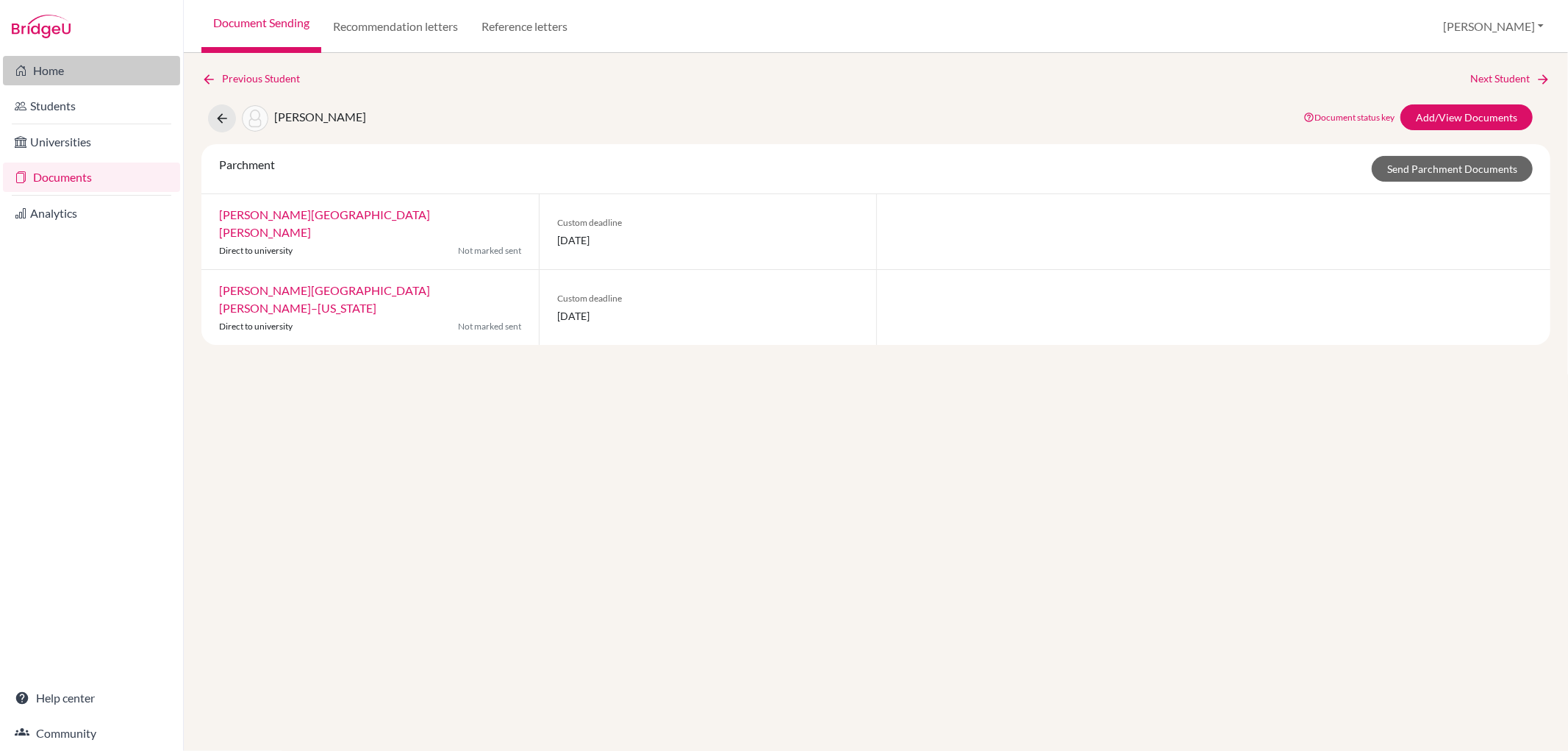
click at [87, 82] on link "Home" at bounding box center [91, 70] width 177 height 29
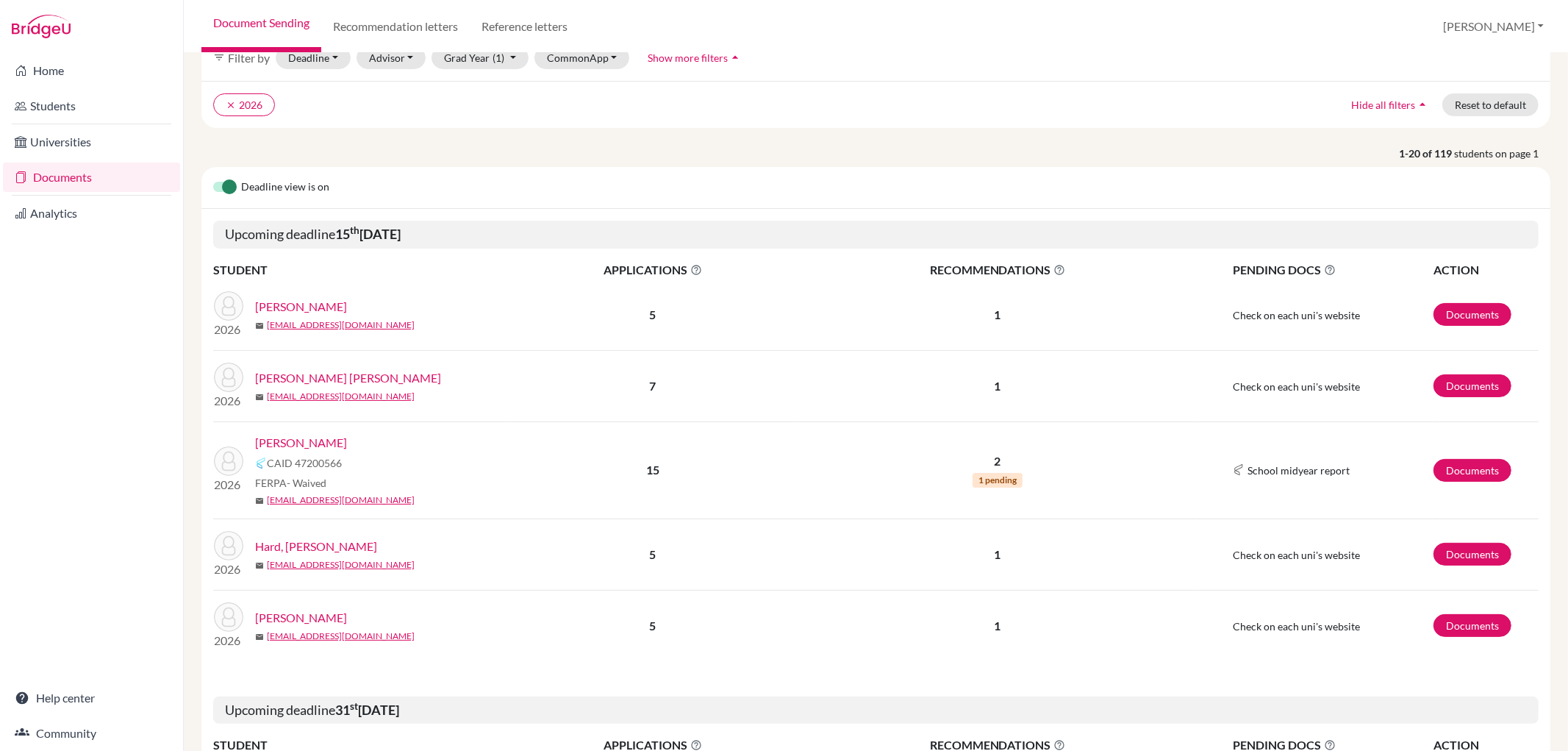
scroll to position [163, 0]
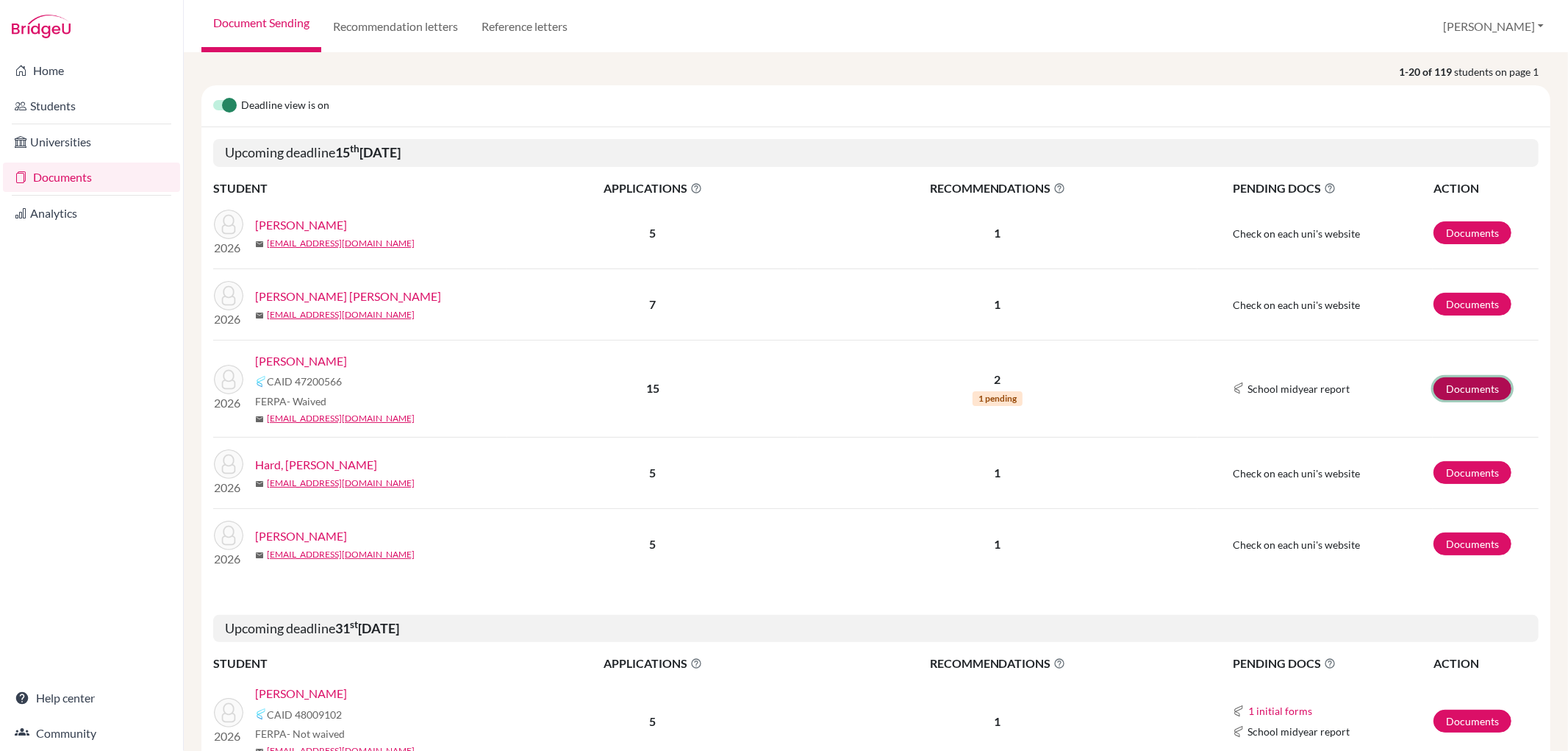
click at [1459, 381] on link "Documents" at bounding box center [1472, 388] width 78 height 22
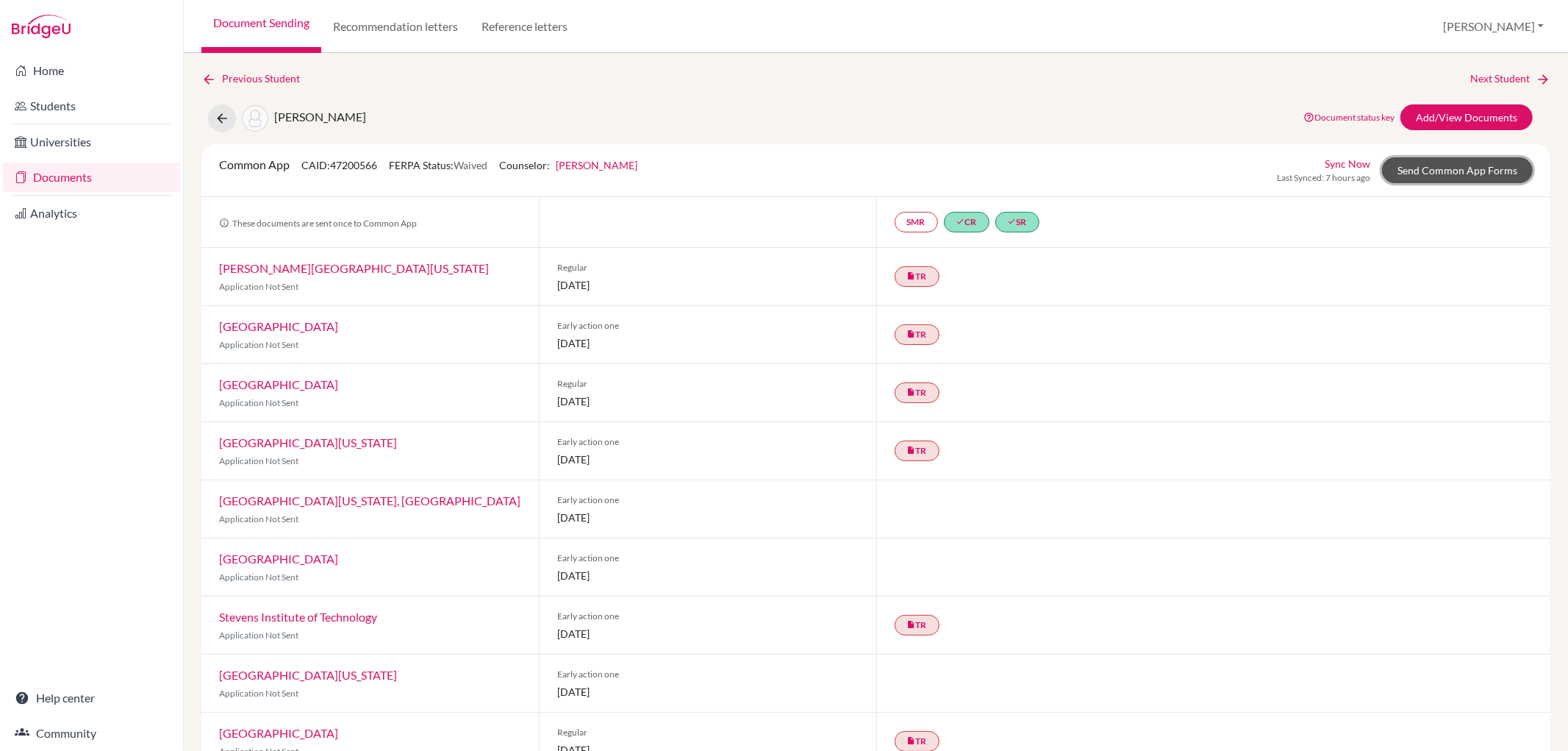
click at [1450, 163] on link "Send Common App Forms" at bounding box center [1457, 170] width 151 height 25
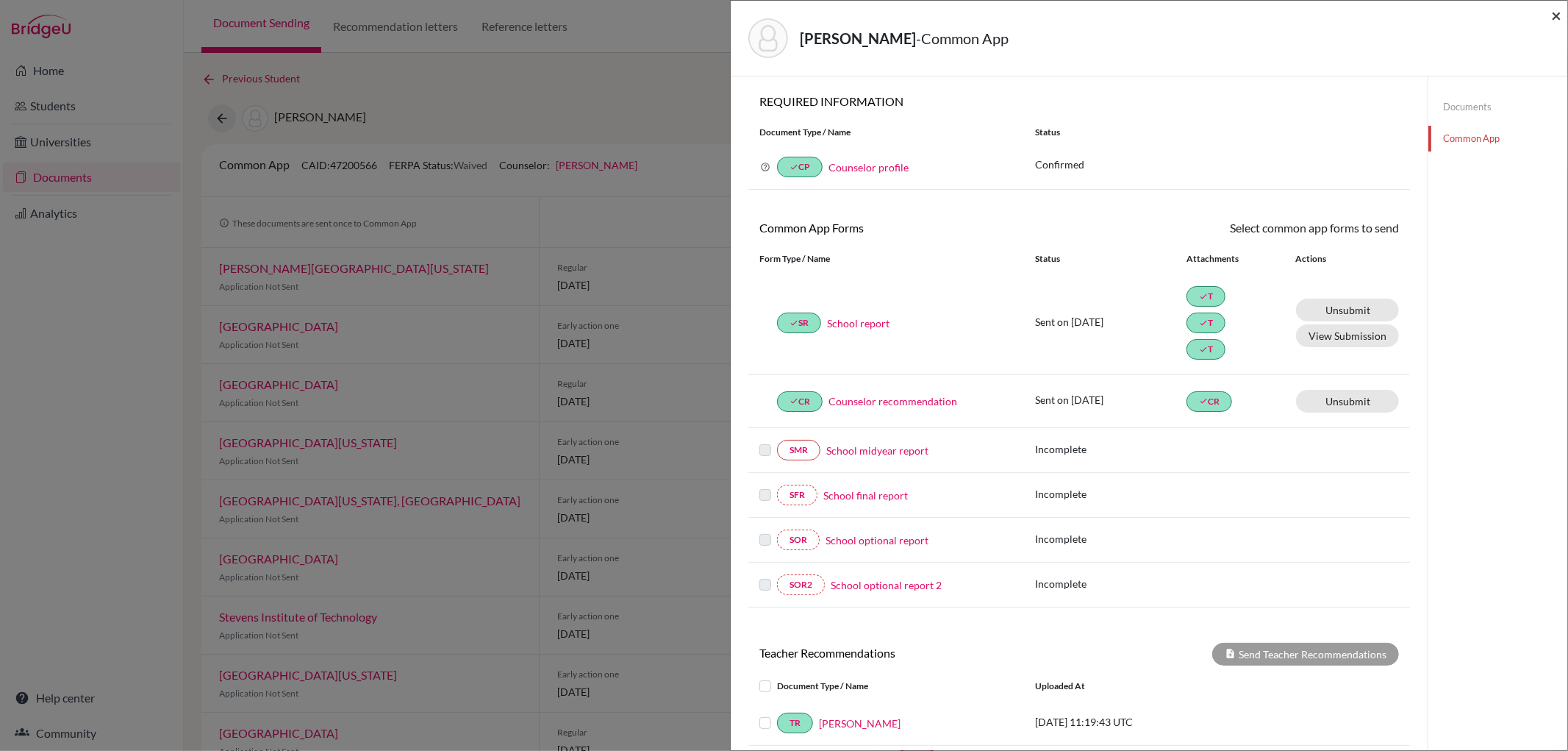
click at [1556, 15] on span "×" at bounding box center [1556, 15] width 10 height 21
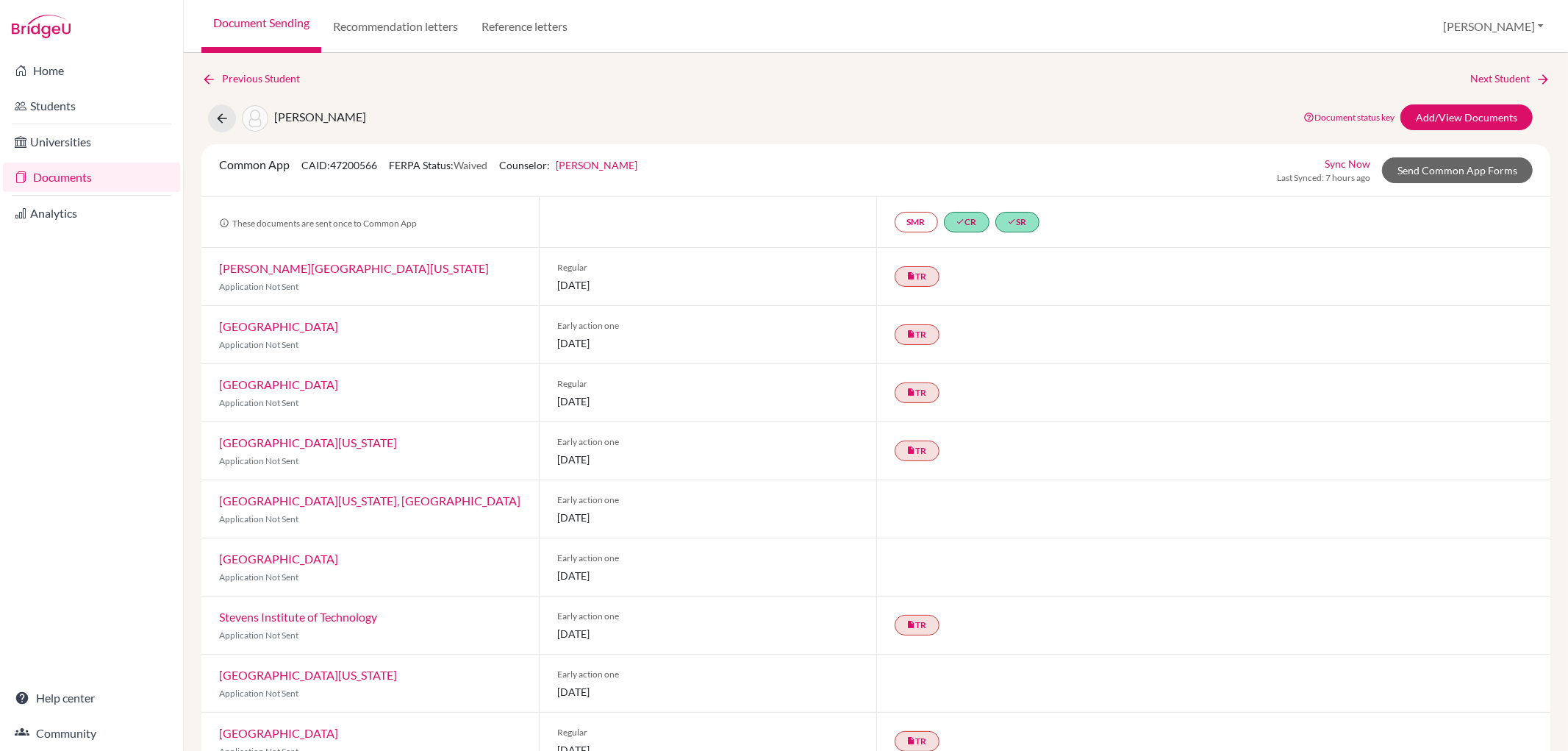
click at [79, 175] on link "Documents" at bounding box center [91, 177] width 177 height 29
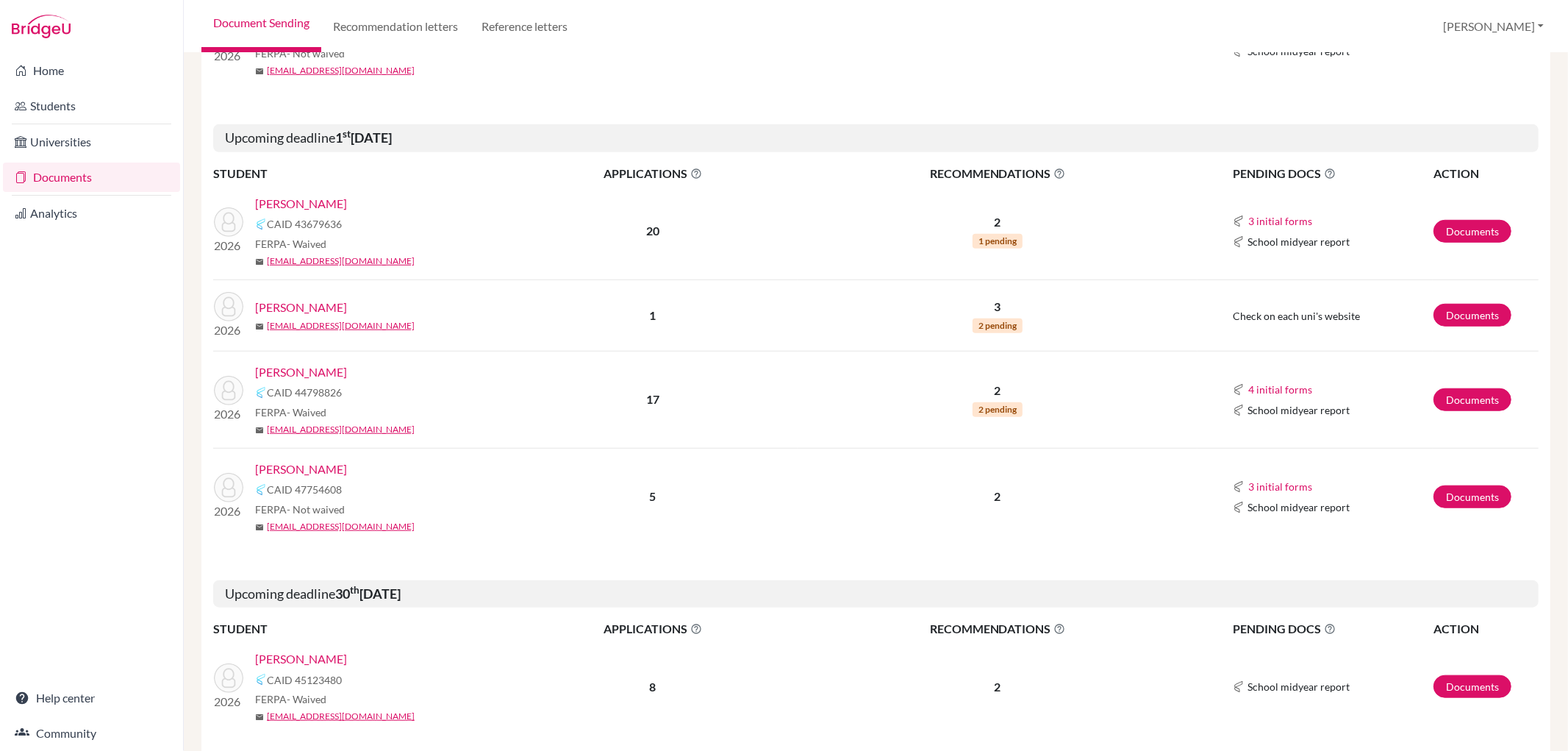
scroll to position [817, 0]
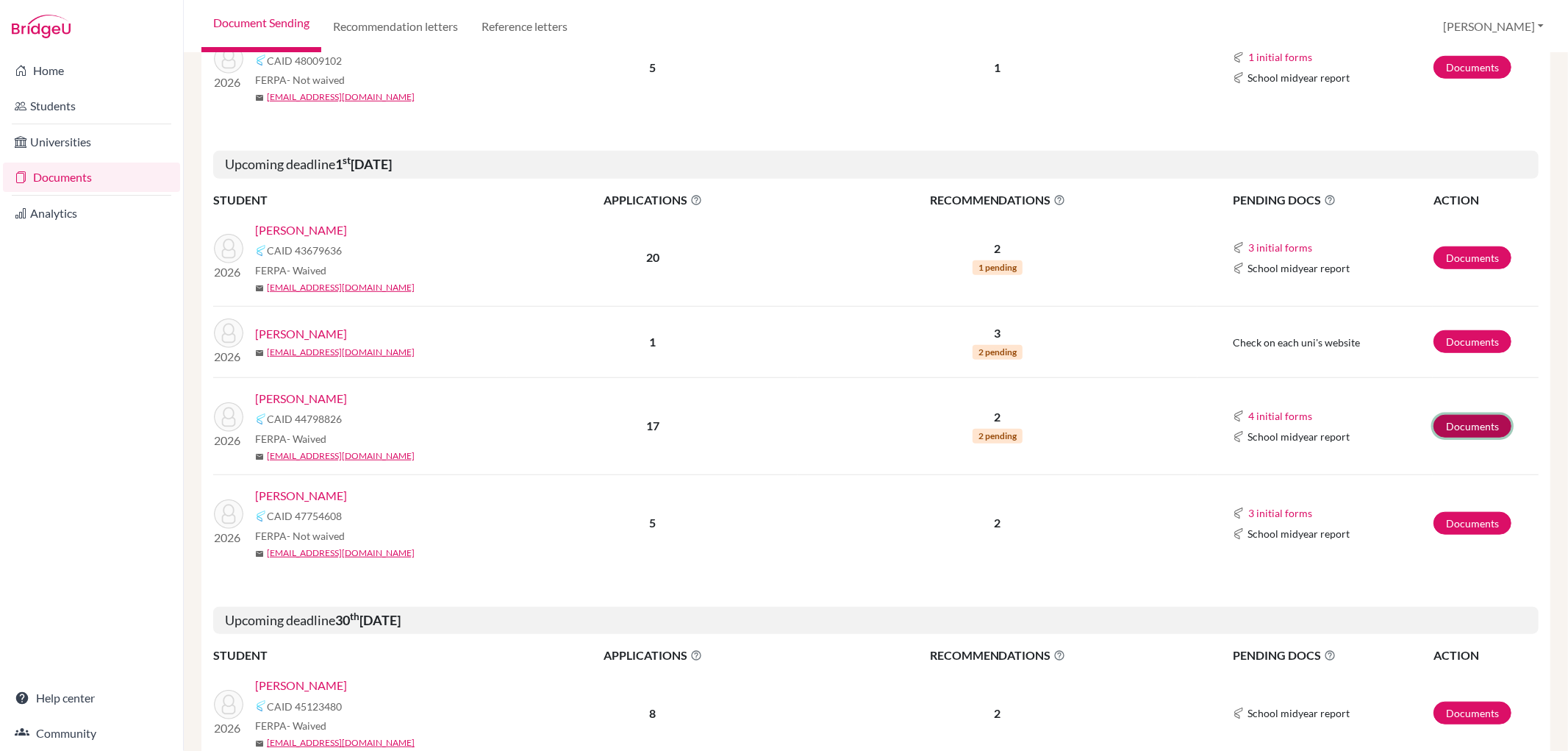
click at [1465, 429] on link "Documents" at bounding box center [1472, 426] width 78 height 22
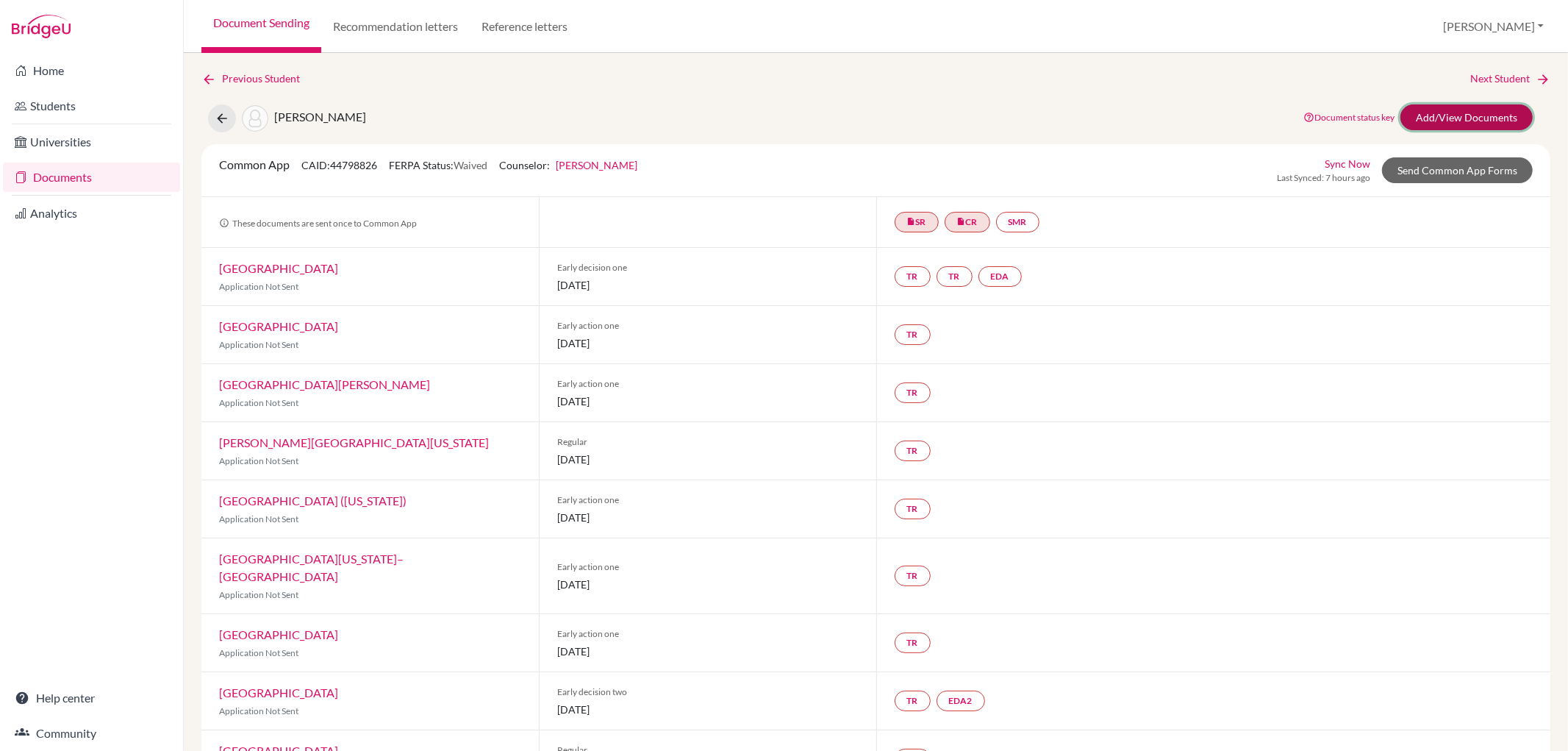
click at [1449, 107] on link "Add/View Documents" at bounding box center [1466, 117] width 133 height 25
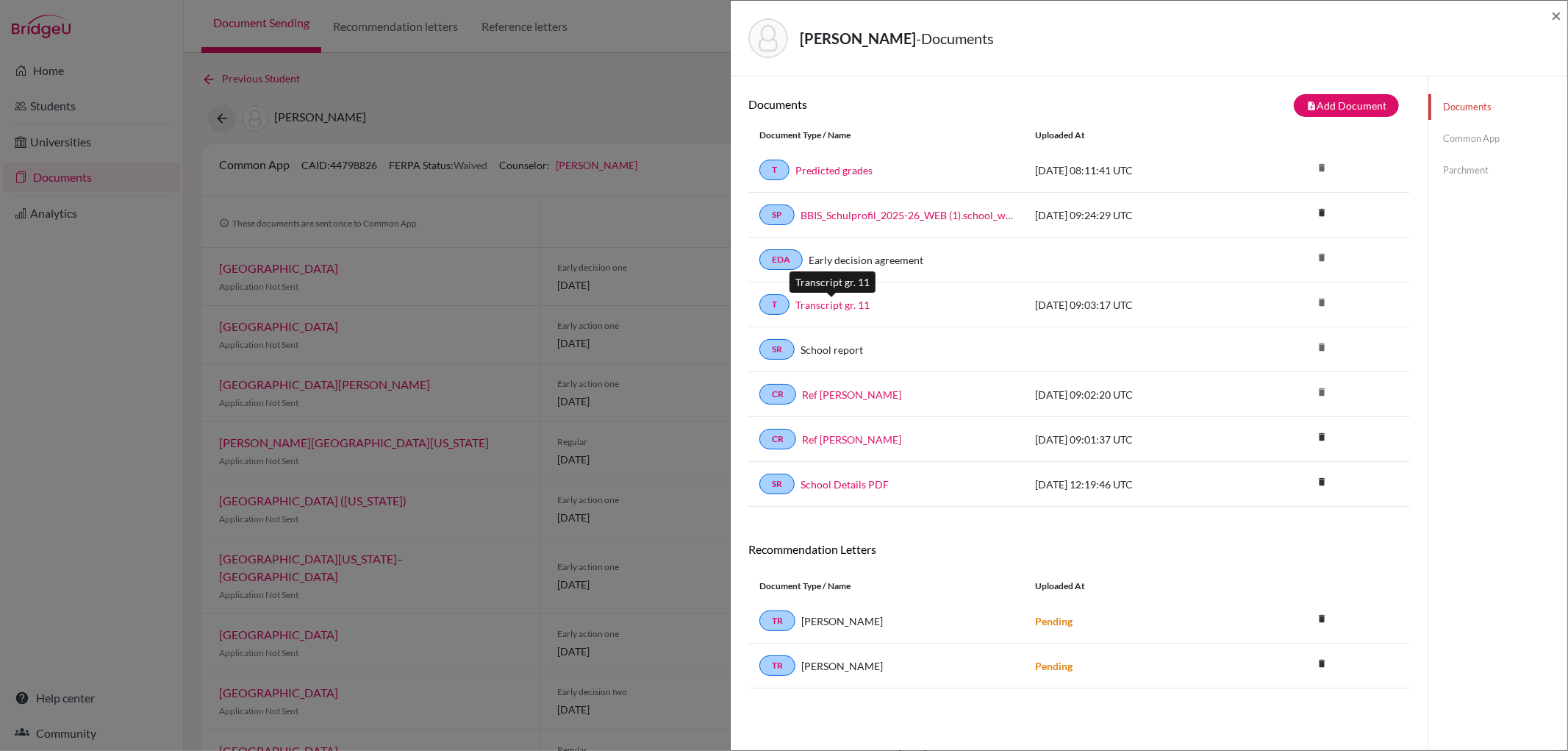
click at [853, 304] on link "Transcript gr. 11" at bounding box center [832, 304] width 74 height 16
click at [811, 171] on link "Predicted grades" at bounding box center [834, 170] width 77 height 16
click at [1459, 137] on link "Common App" at bounding box center [1497, 139] width 139 height 25
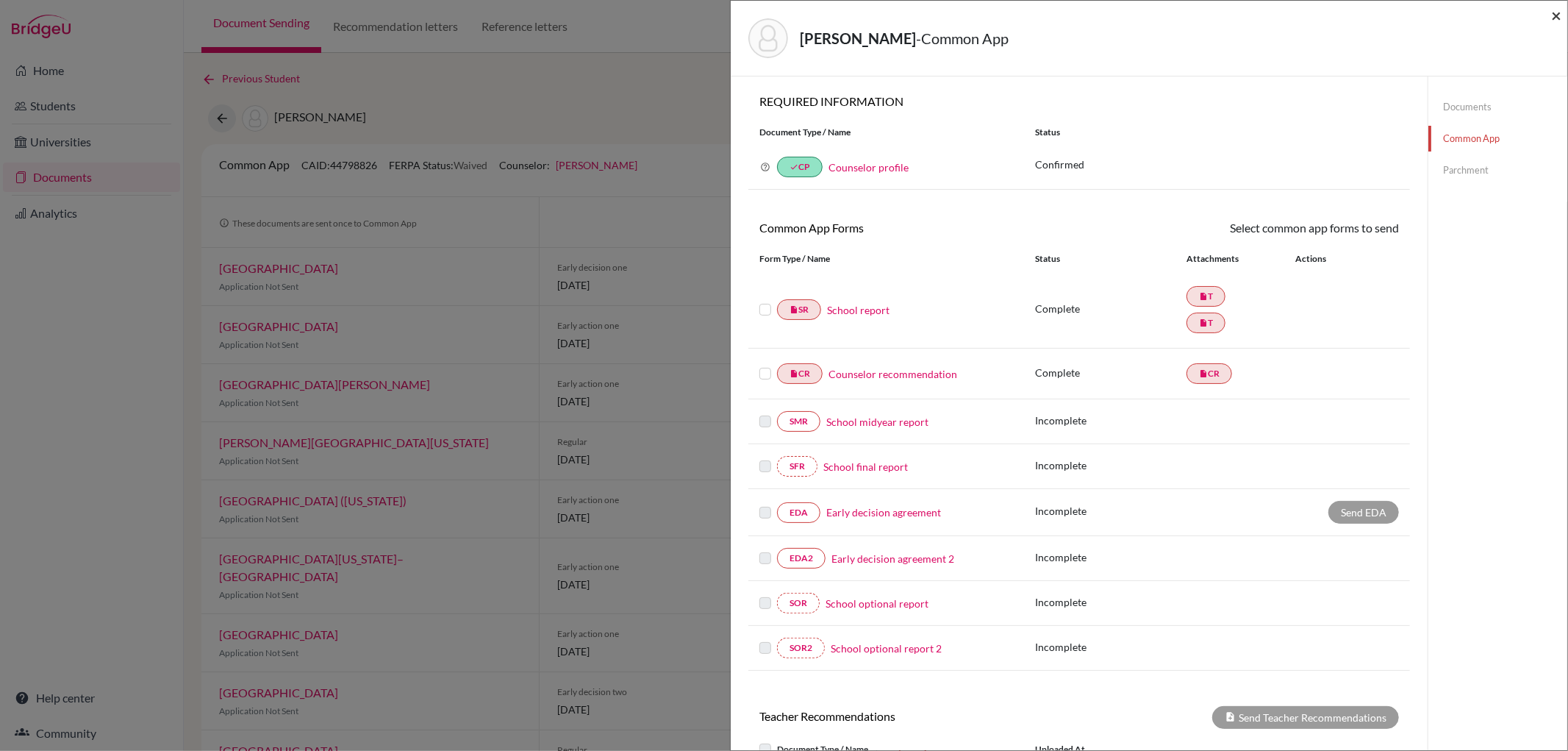
click at [1557, 16] on span "×" at bounding box center [1556, 15] width 10 height 21
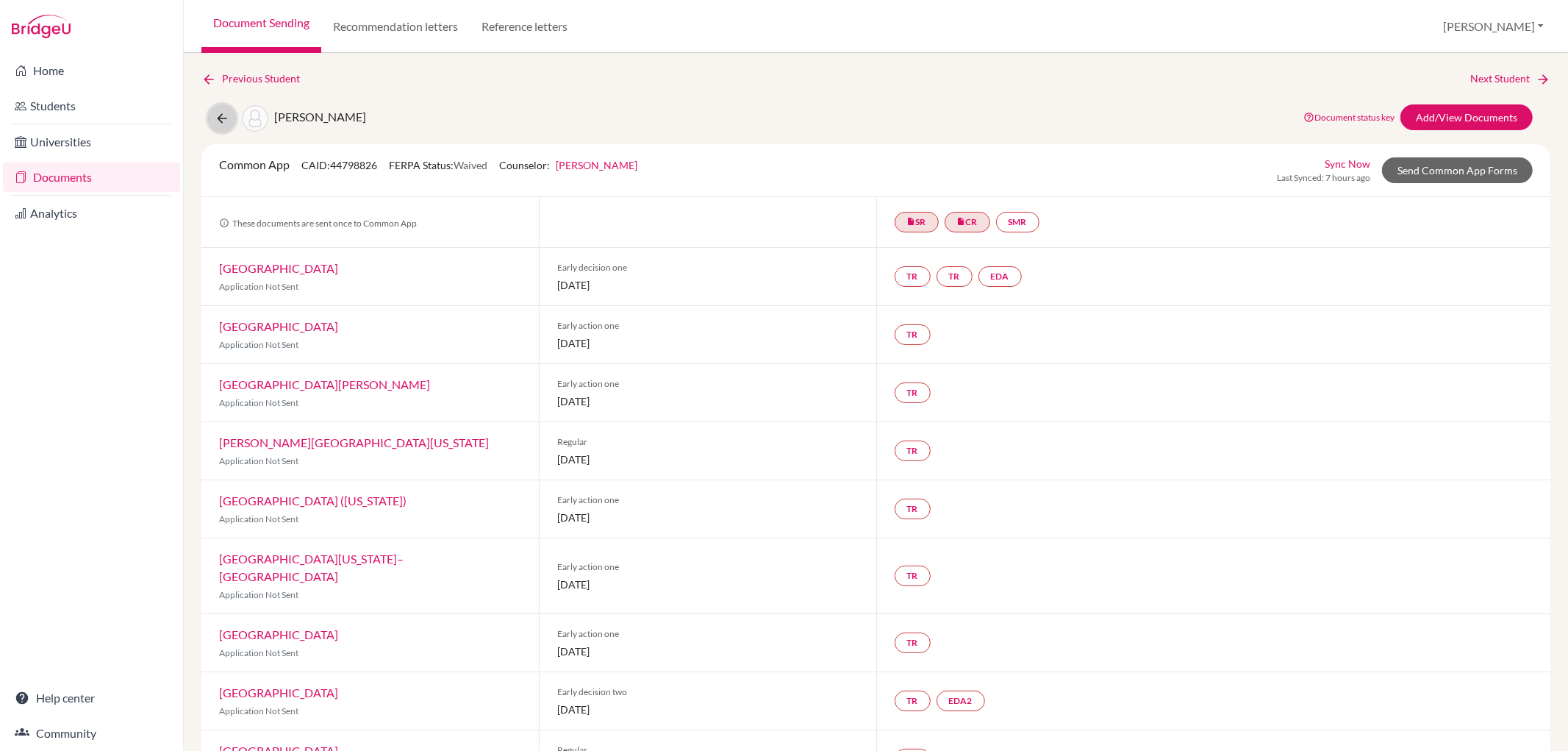
click at [214, 118] on button at bounding box center [222, 118] width 28 height 28
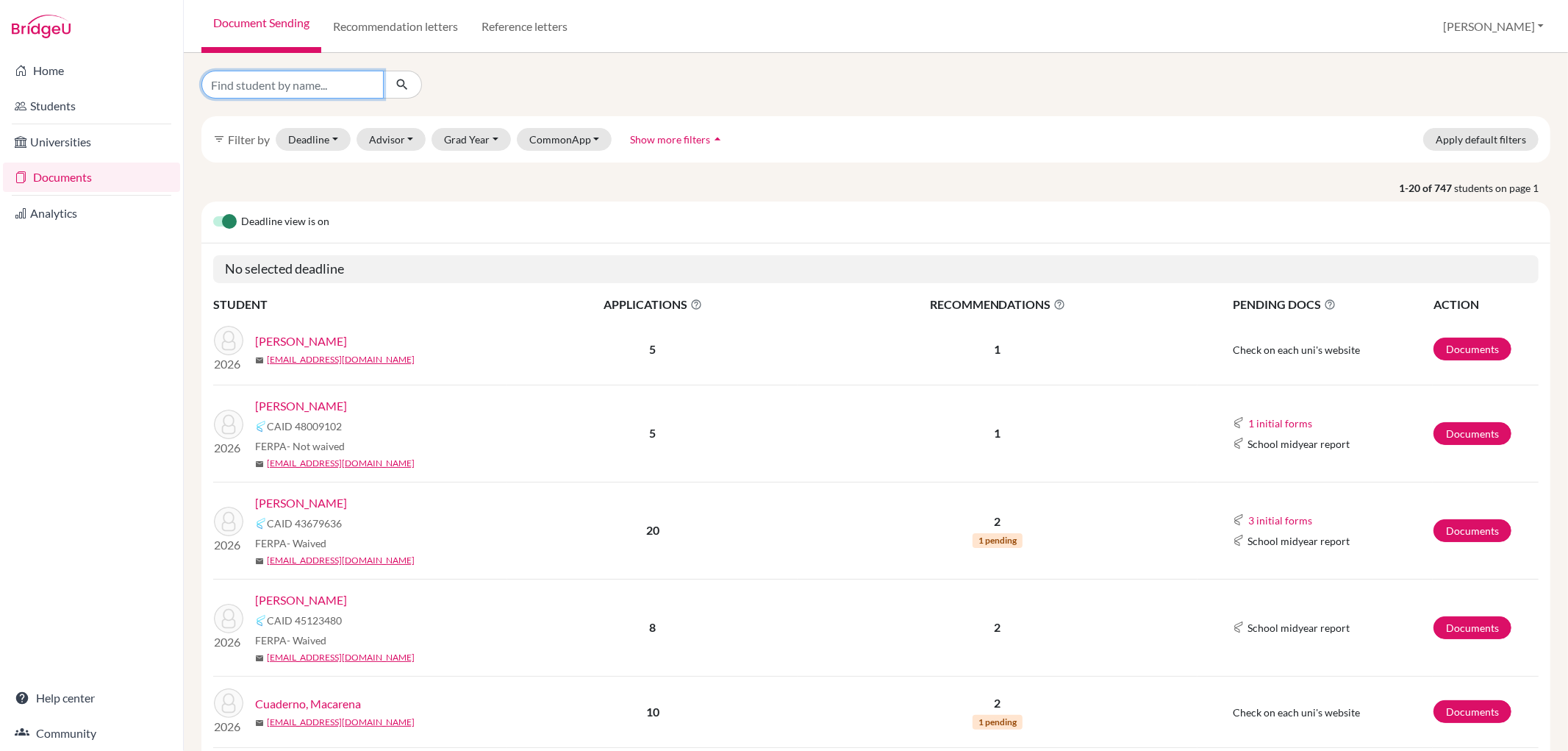
click at [235, 85] on input "Find student by name..." at bounding box center [292, 84] width 182 height 28
type input "[PERSON_NAME]"
click button "submit" at bounding box center [402, 84] width 39 height 28
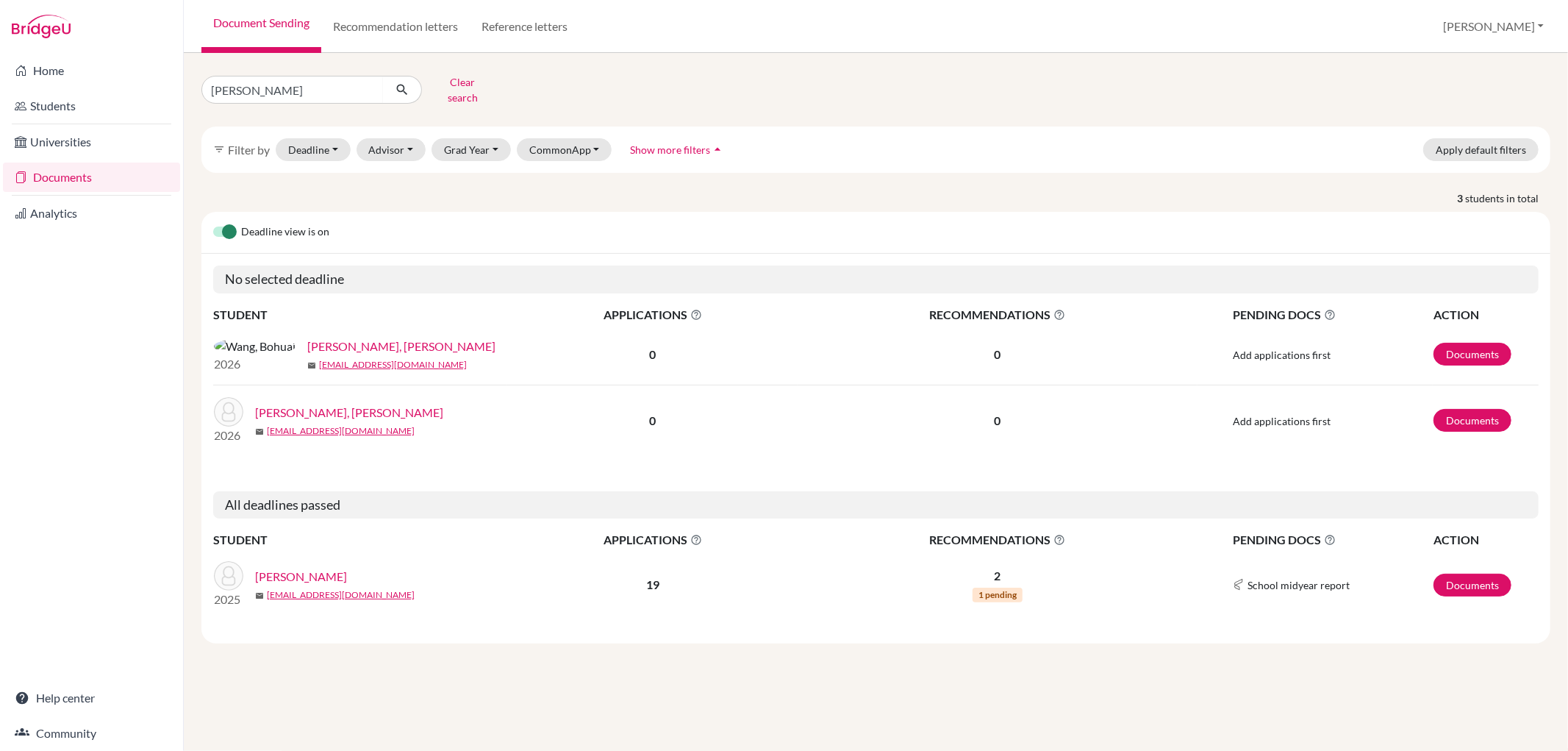
click at [316, 408] on link "[PERSON_NAME], [PERSON_NAME]" at bounding box center [348, 413] width 188 height 18
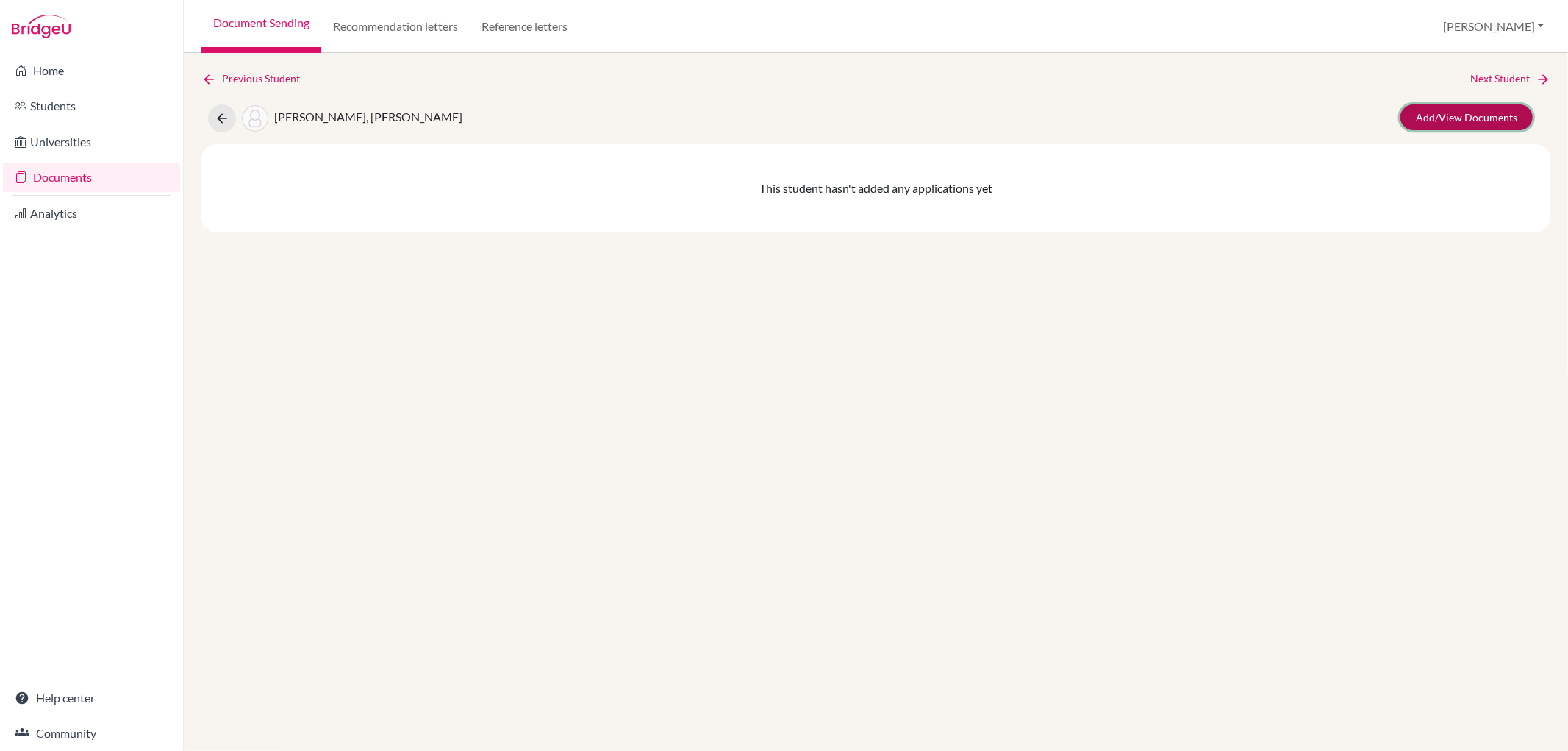
click at [1456, 112] on link "Add/View Documents" at bounding box center [1466, 117] width 133 height 25
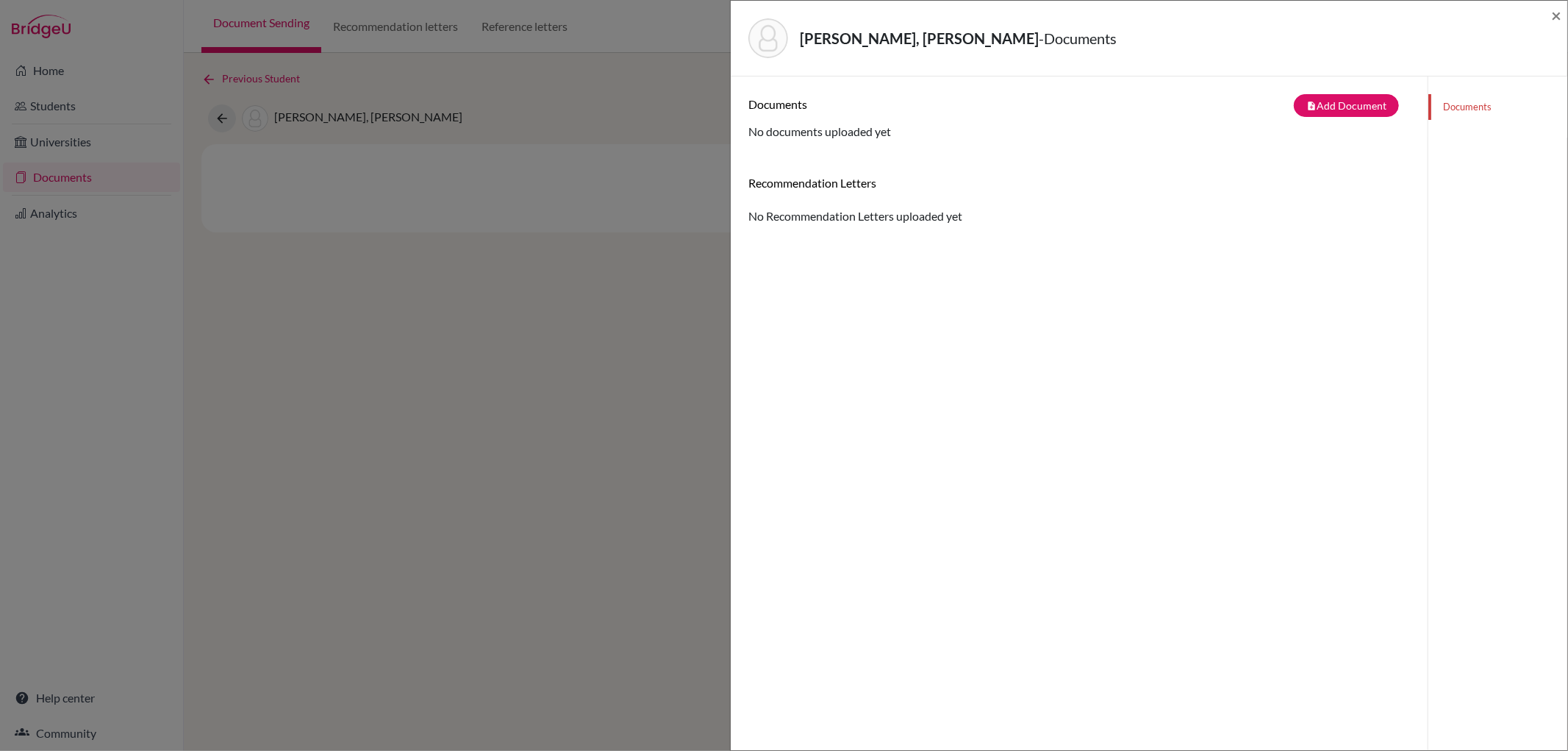
click at [1552, 2] on div "[PERSON_NAME], [PERSON_NAME] - Documents ×" at bounding box center [1148, 38] width 837 height 76
click at [1552, 15] on span "×" at bounding box center [1556, 15] width 10 height 21
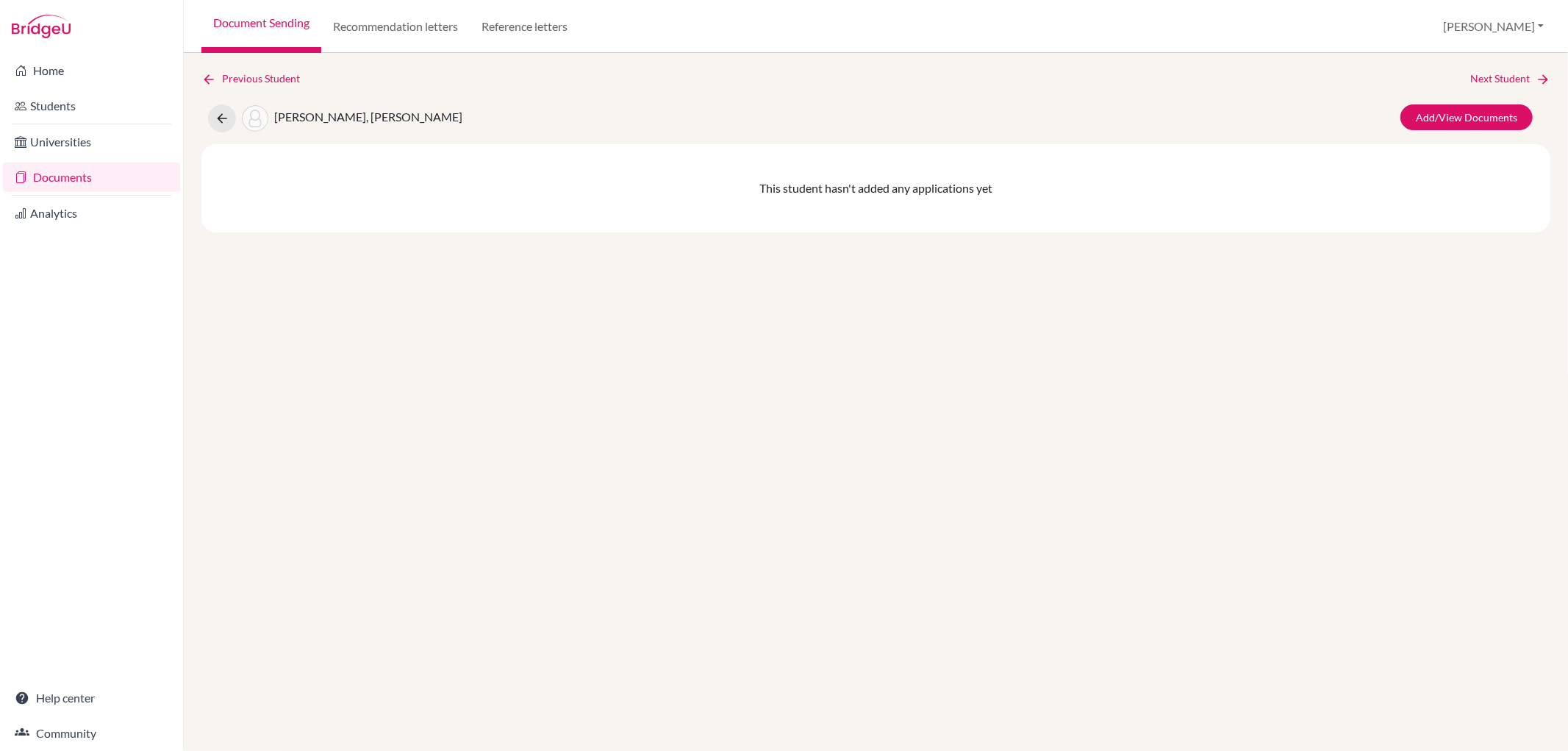
click at [128, 172] on link "Documents" at bounding box center [91, 177] width 177 height 29
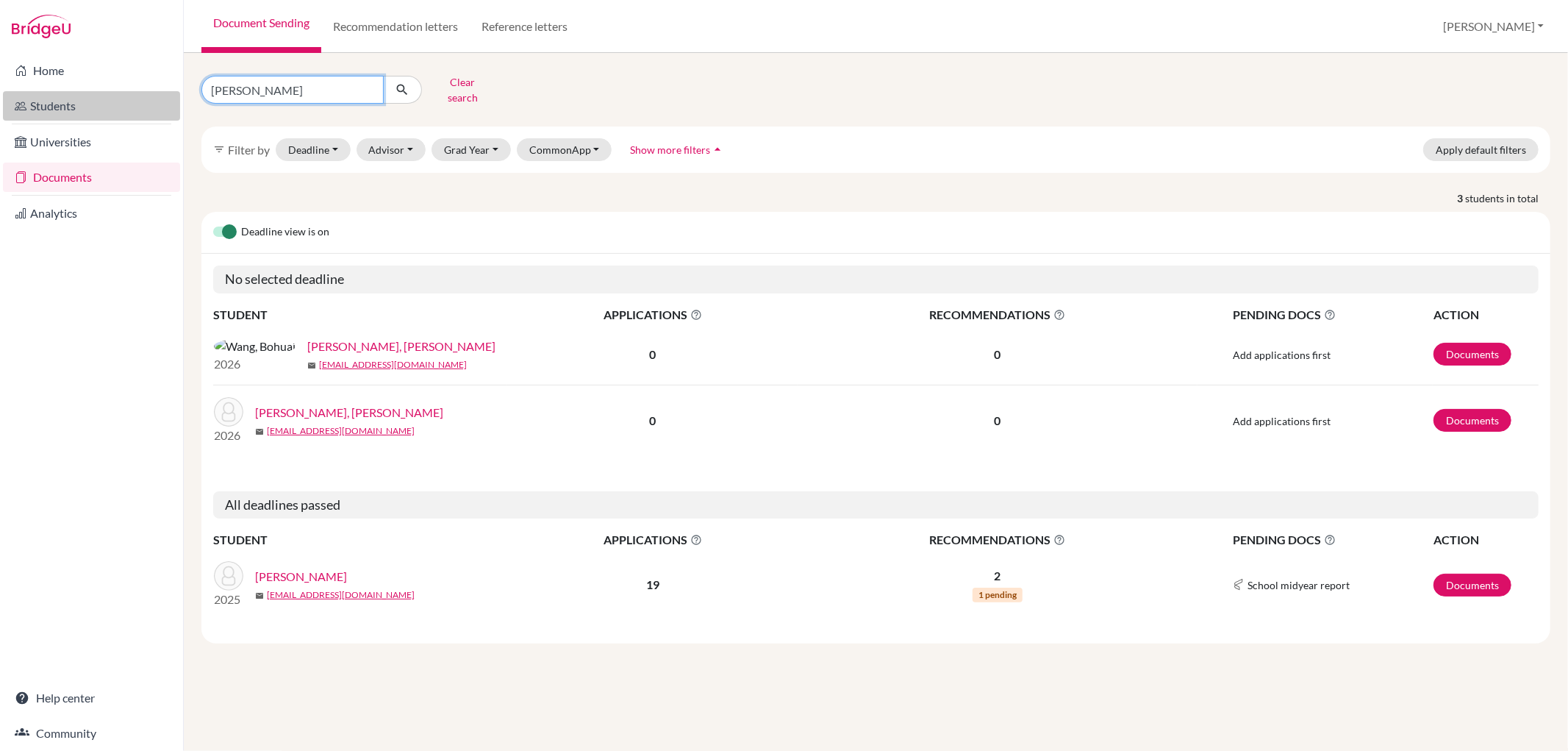
drag, startPoint x: 321, startPoint y: 85, endPoint x: 159, endPoint y: 107, distance: 163.5
click at [159, 107] on div "Home Students Universities Documents Analytics Help center Community Document S…" at bounding box center [784, 376] width 1568 height 751
type input "chung"
click at [460, 84] on button "Clear search" at bounding box center [462, 89] width 82 height 38
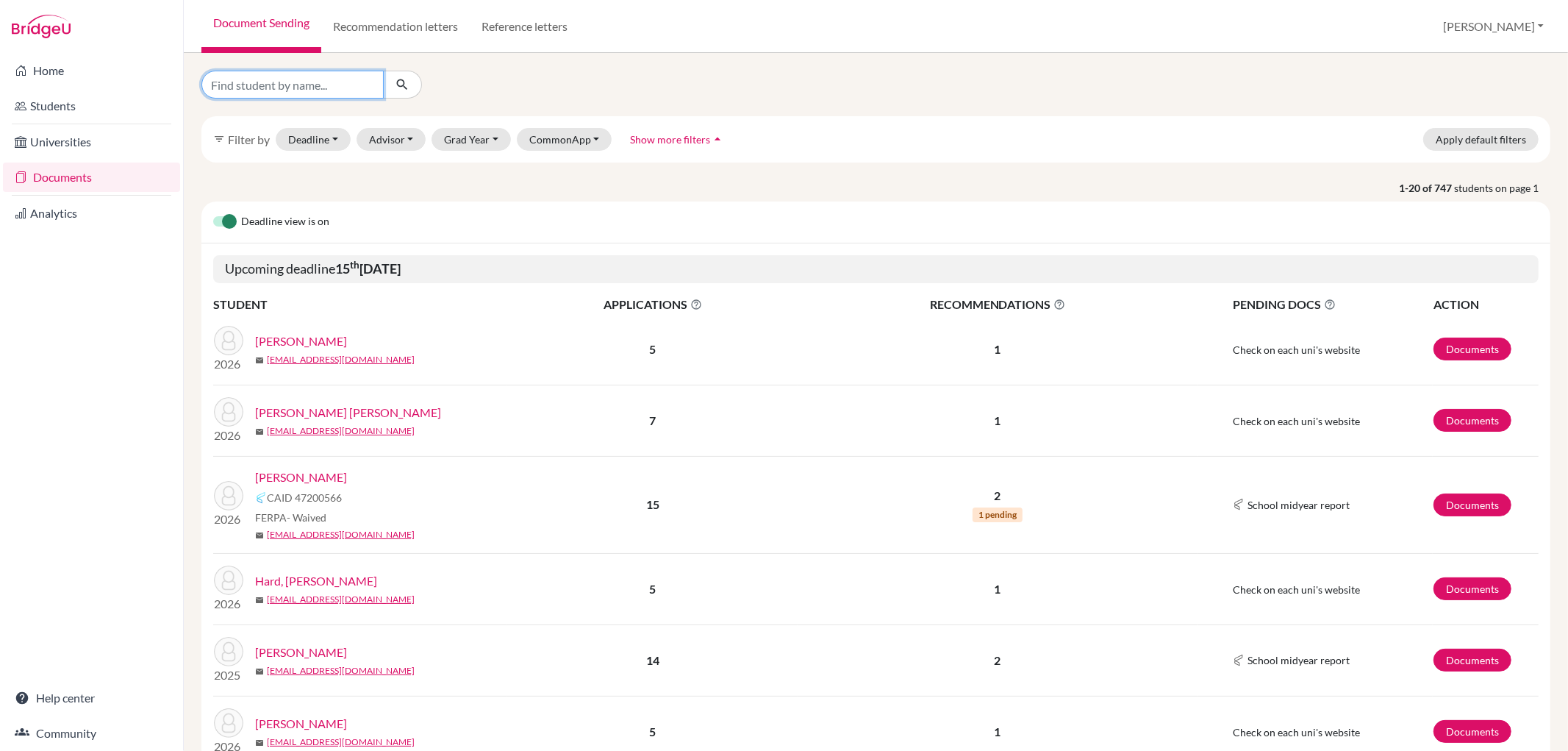
click at [306, 83] on input "Find student by name..." at bounding box center [292, 84] width 182 height 28
type input "chung"
click at [398, 88] on icon "submit" at bounding box center [402, 85] width 15 height 15
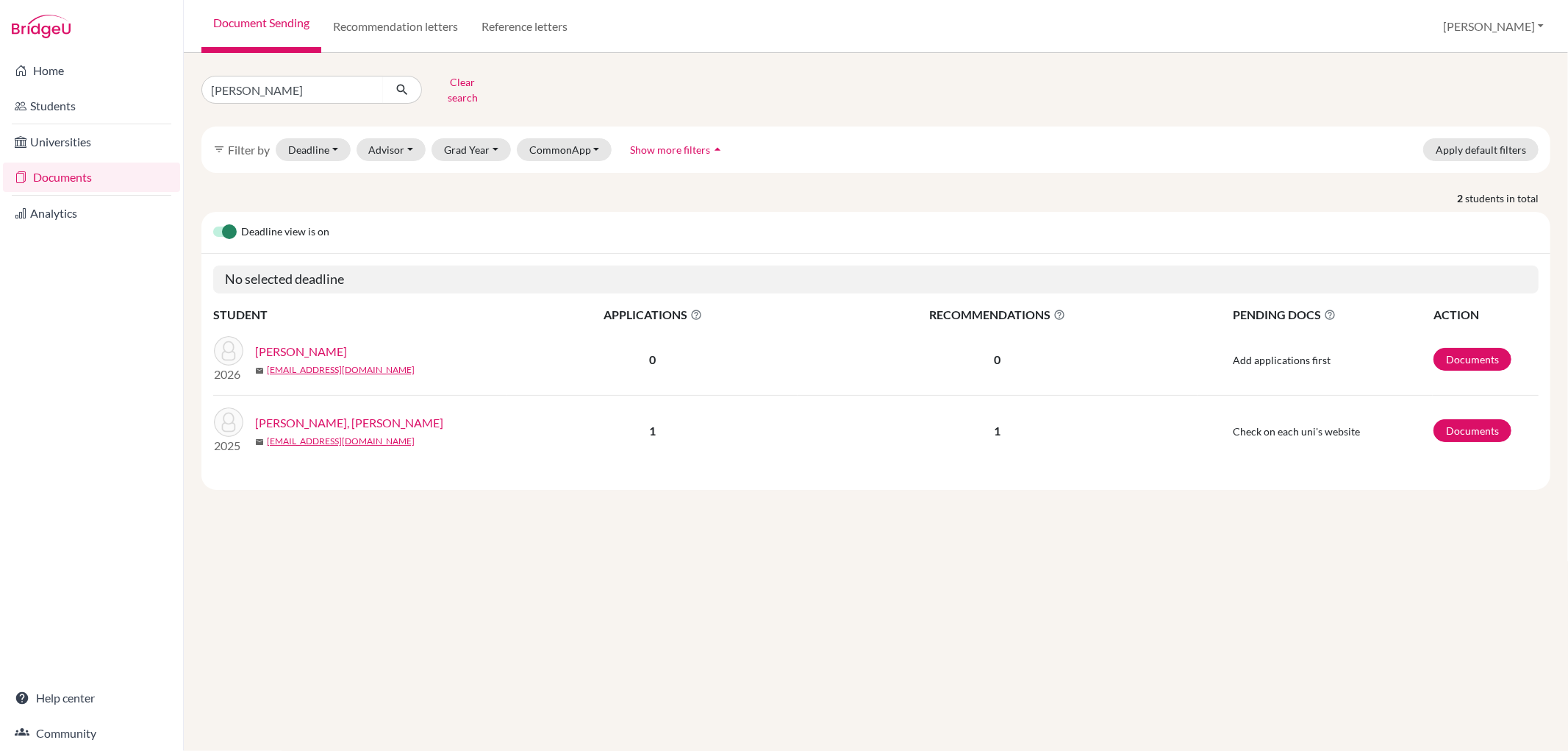
click at [303, 343] on link "[PERSON_NAME]" at bounding box center [300, 352] width 92 height 18
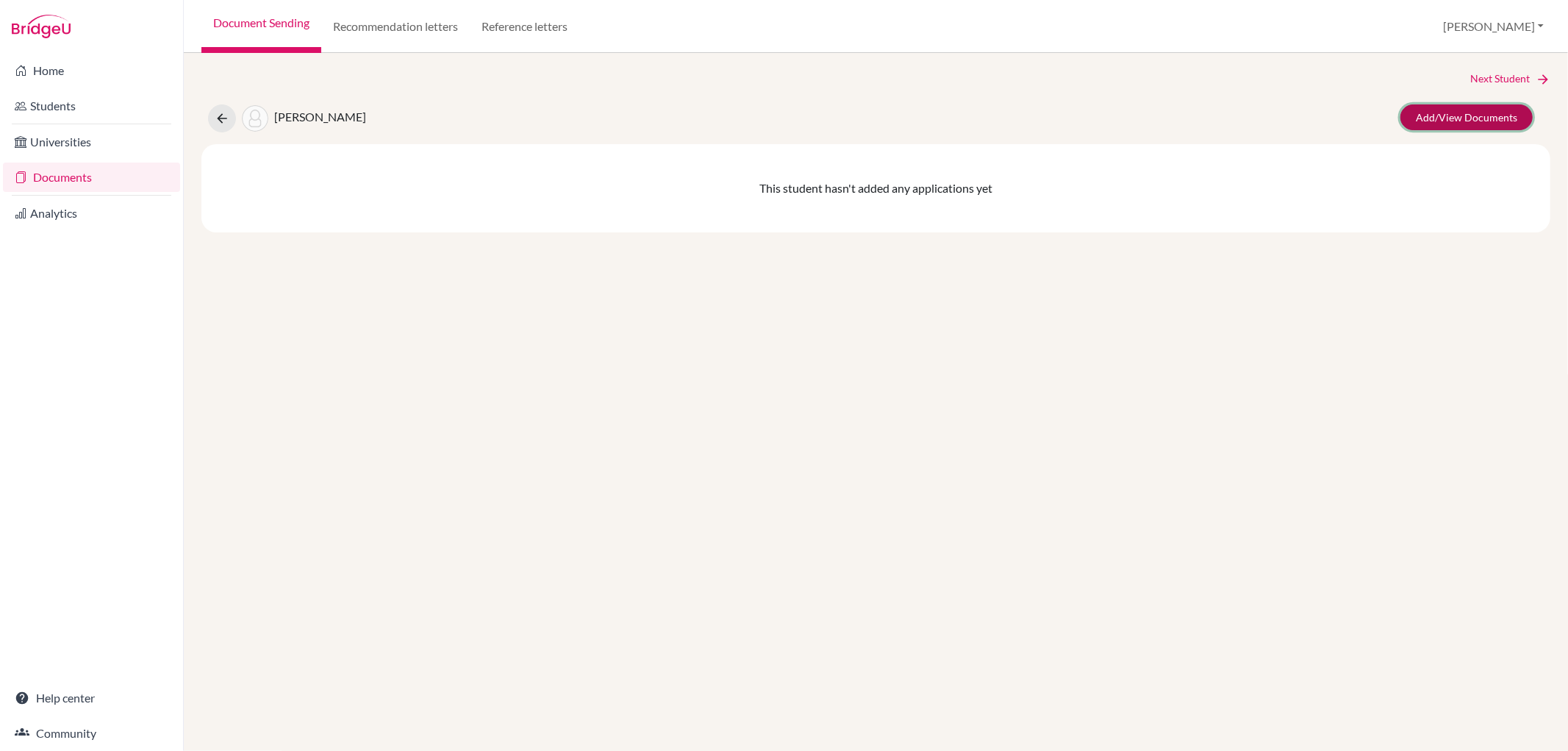
click at [1468, 109] on link "Add/View Documents" at bounding box center [1466, 117] width 133 height 25
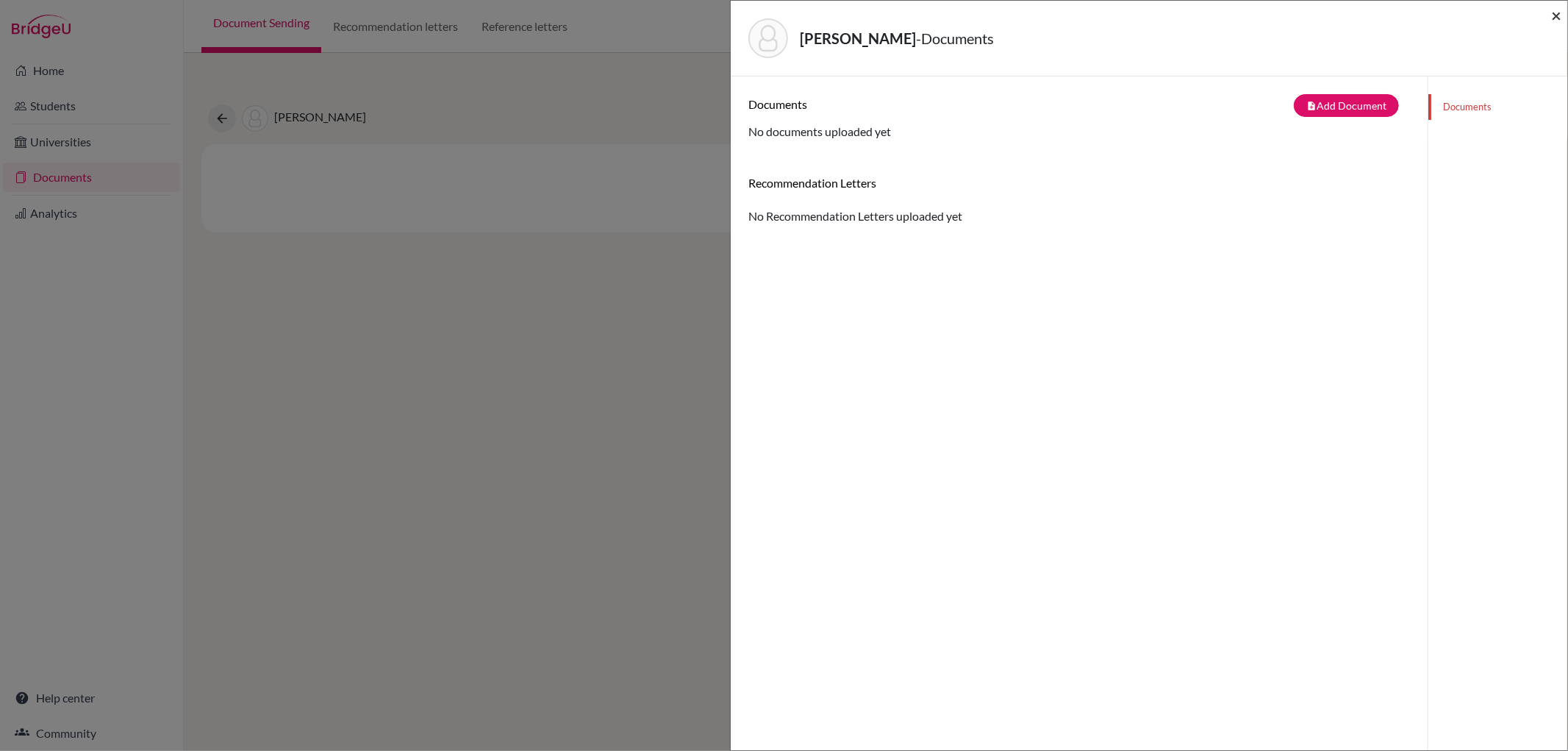
click at [1552, 9] on span "×" at bounding box center [1556, 15] width 10 height 21
